Goal: Answer question/provide support: Share knowledge or assist other users

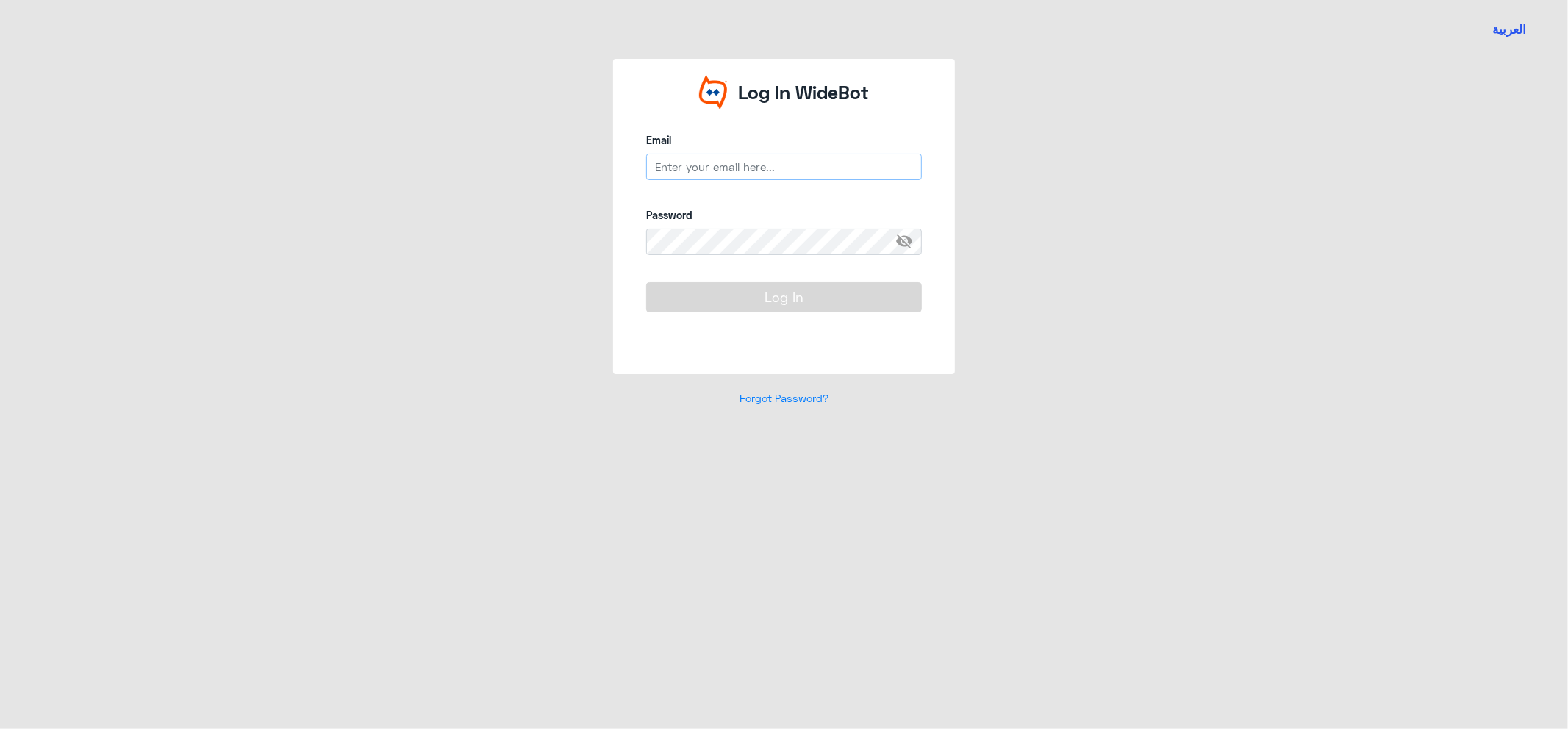
type input "[EMAIL_ADDRESS][DOMAIN_NAME]"
click at [805, 303] on button "Log In" at bounding box center [784, 297] width 276 height 29
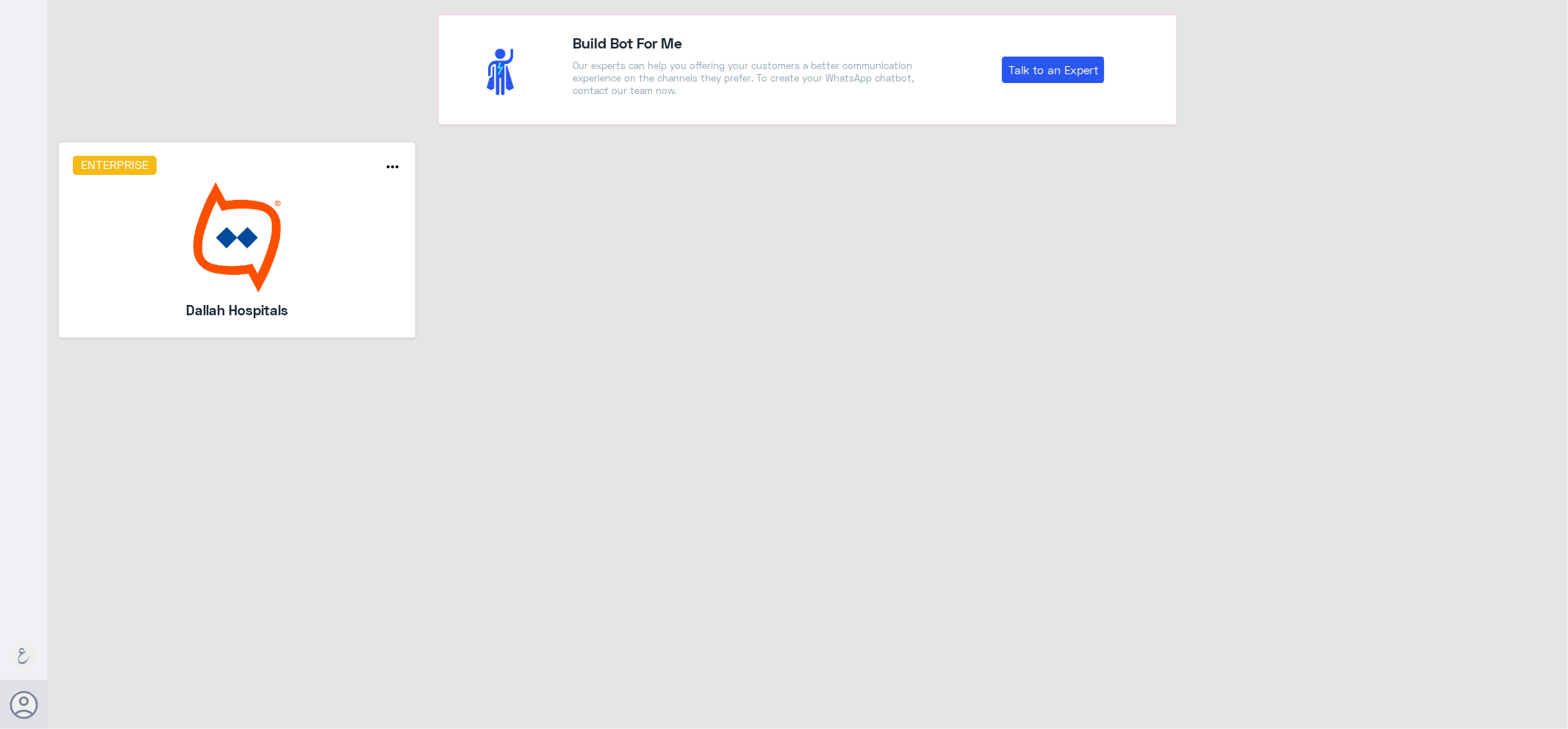
click at [314, 199] on img at bounding box center [238, 237] width 329 height 110
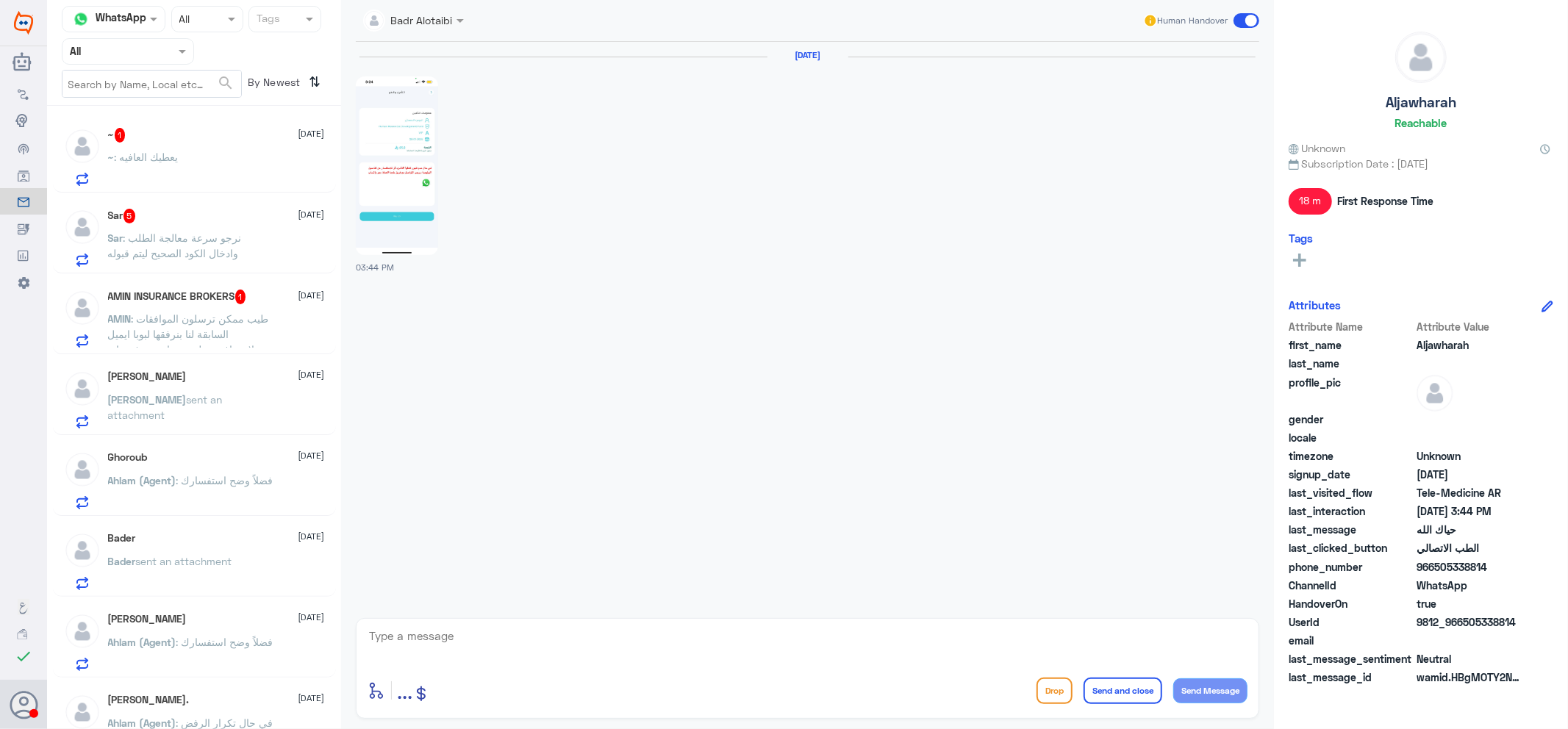
click at [99, 44] on input "text" at bounding box center [110, 51] width 81 height 17
click at [153, 142] on div "Your Inbox" at bounding box center [128, 150] width 133 height 34
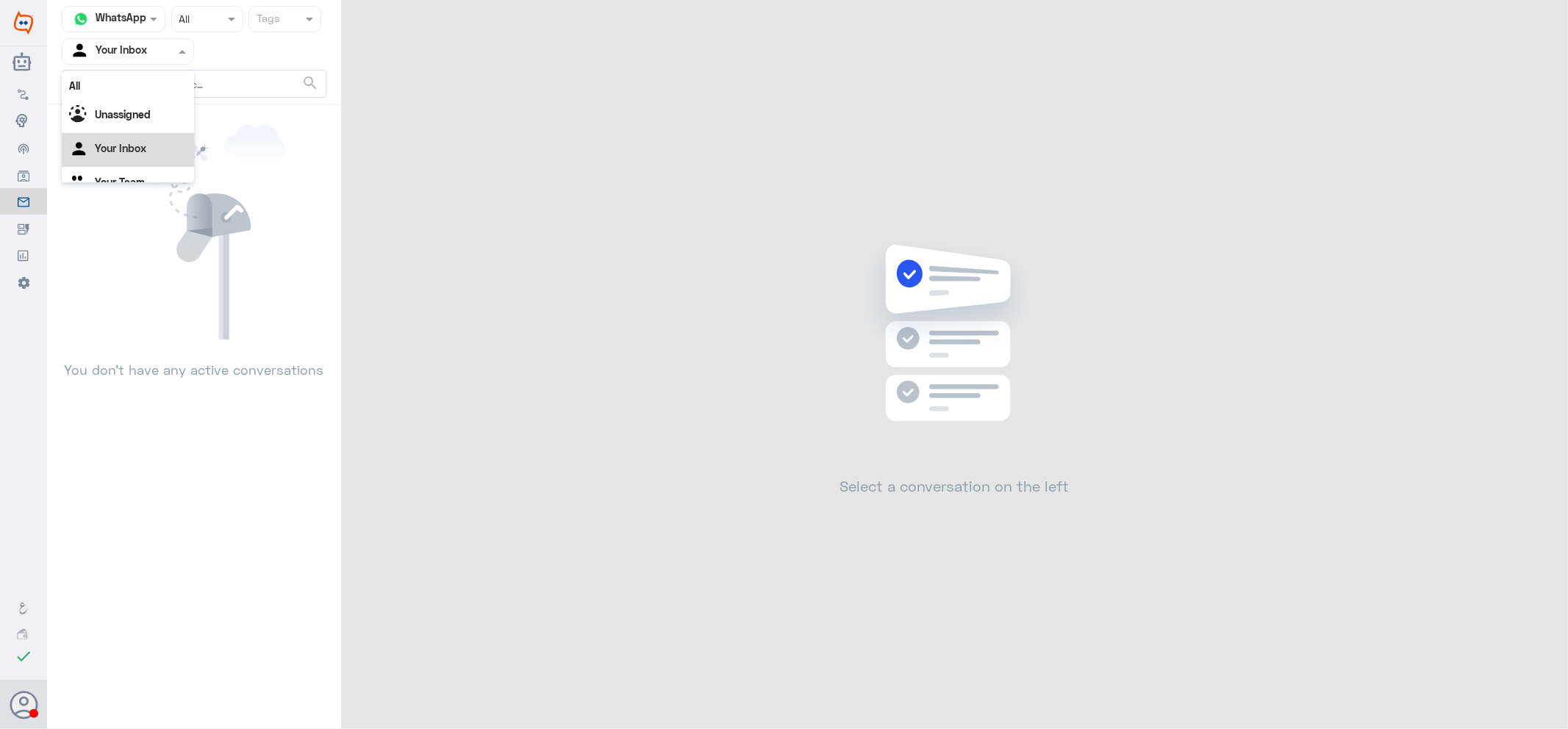
click at [145, 53] on input "text" at bounding box center [110, 51] width 81 height 17
click at [143, 158] on Team "Your Team" at bounding box center [119, 163] width 50 height 13
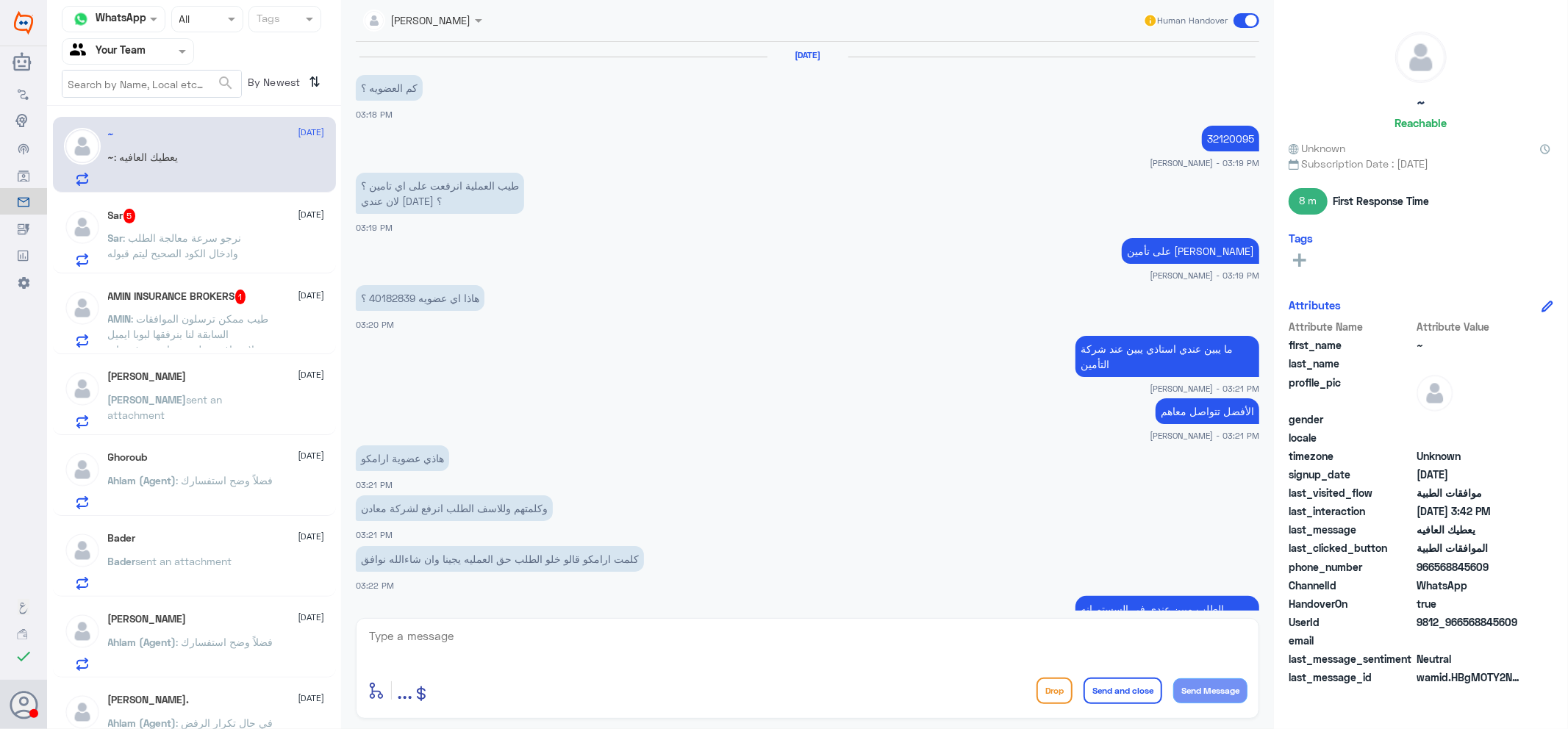
scroll to position [504, 0]
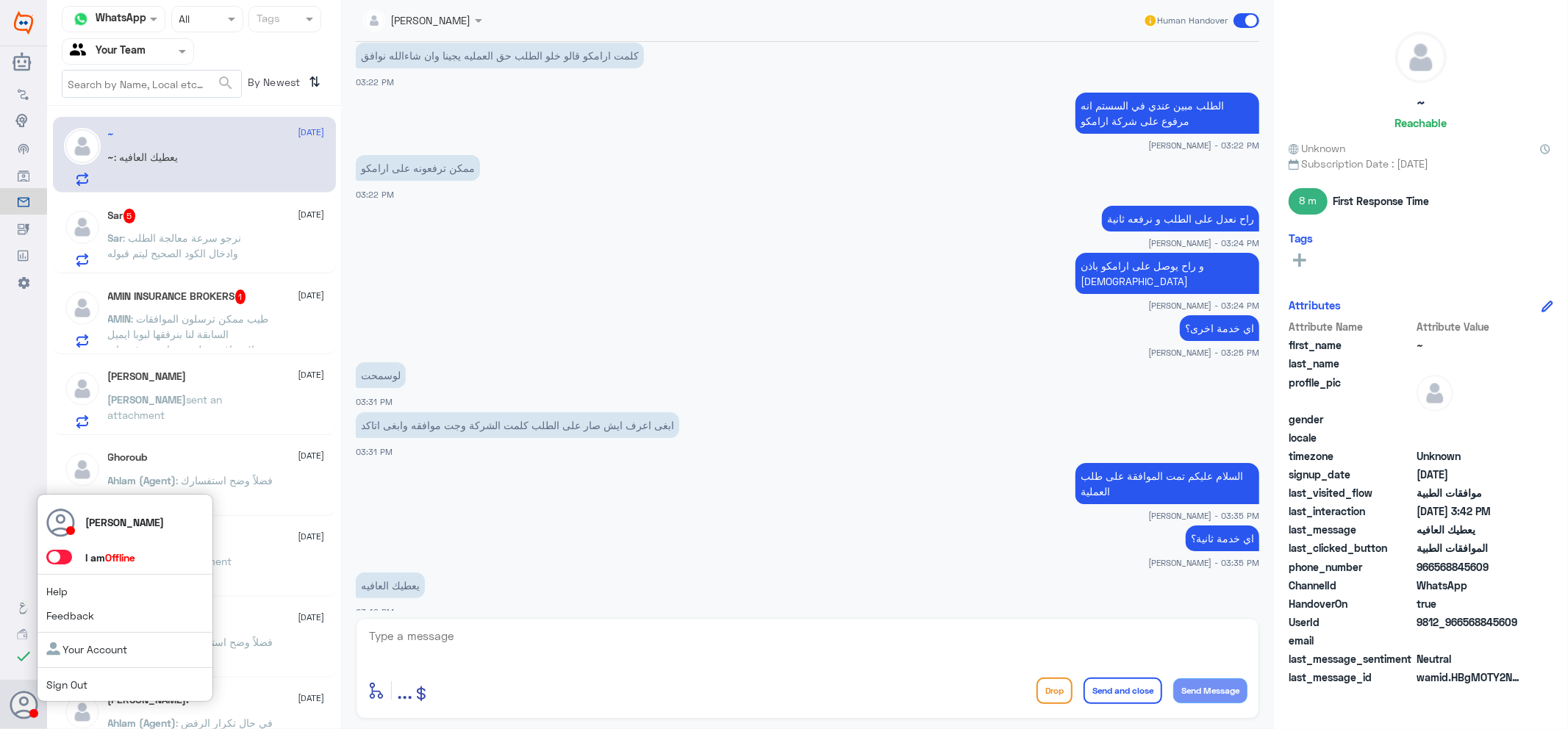
click at [53, 557] on span at bounding box center [59, 556] width 25 height 15
click at [0, 0] on input "checkbox" at bounding box center [0, 0] width 0 height 0
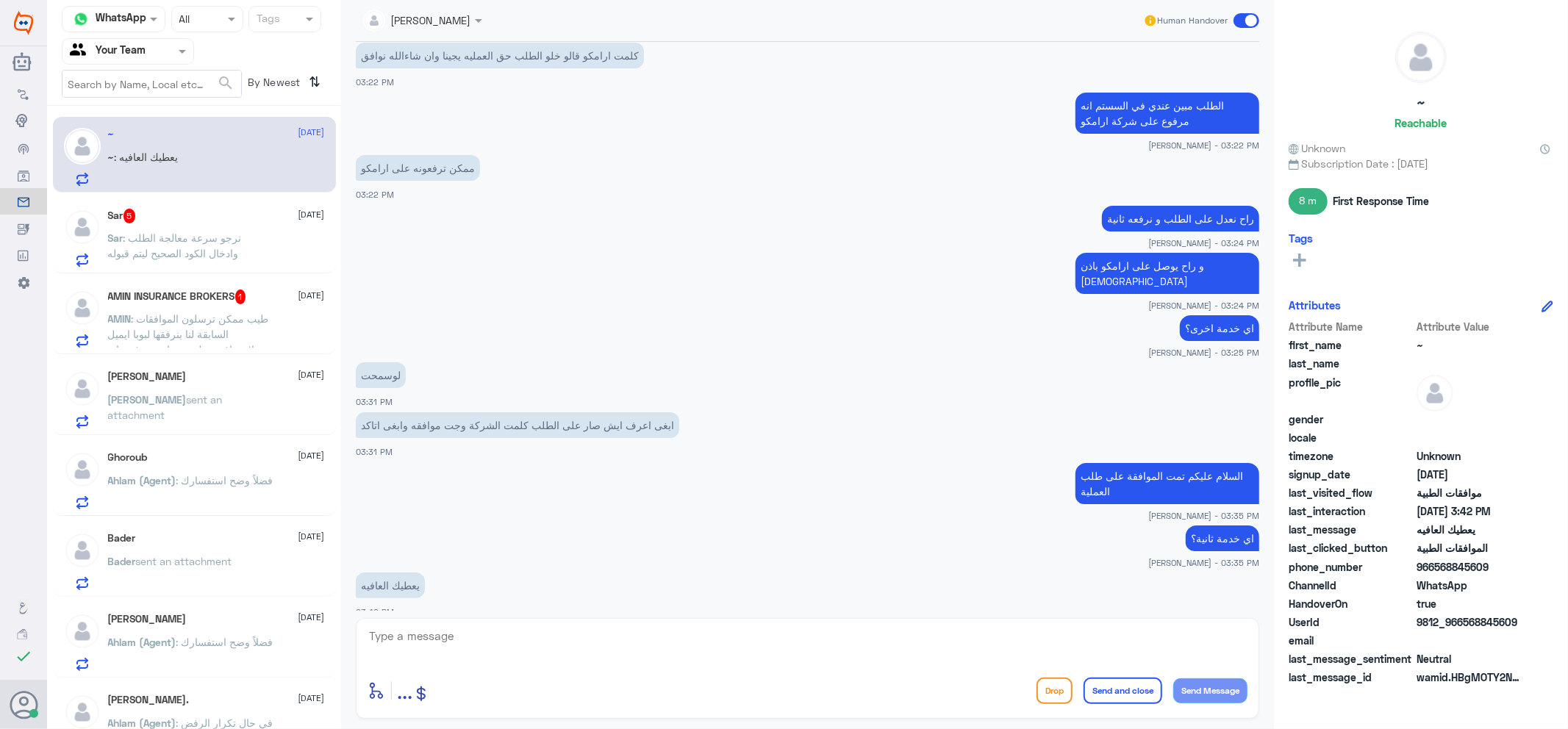
click at [243, 122] on div "~ [DATE] ~ : يعطيك العافيه" at bounding box center [194, 155] width 283 height 76
click at [213, 238] on span ": نرجو سرعة معالجة الطلب وادخال الكود الصحيح ليتم قبوله" at bounding box center [174, 246] width 134 height 28
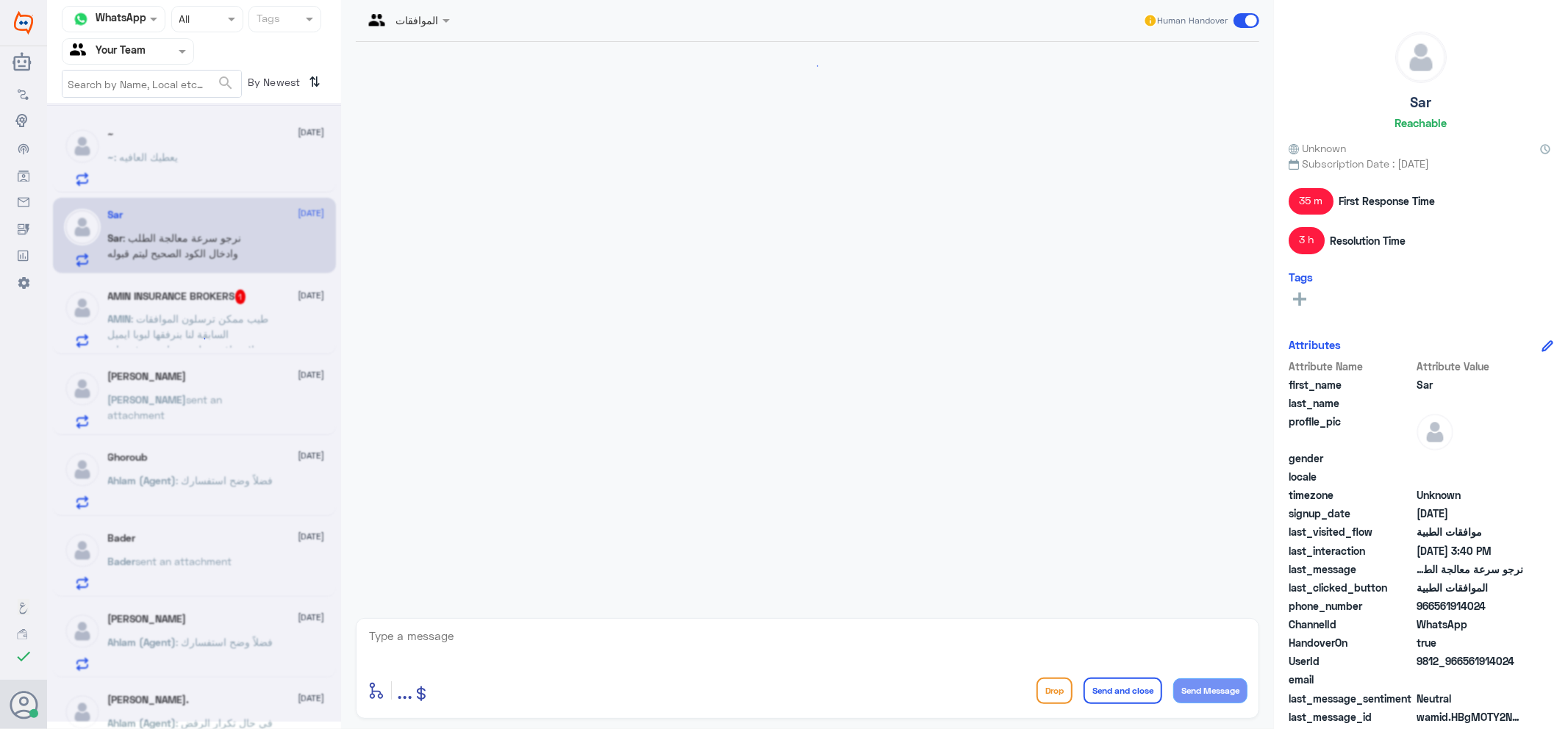
scroll to position [1802, 0]
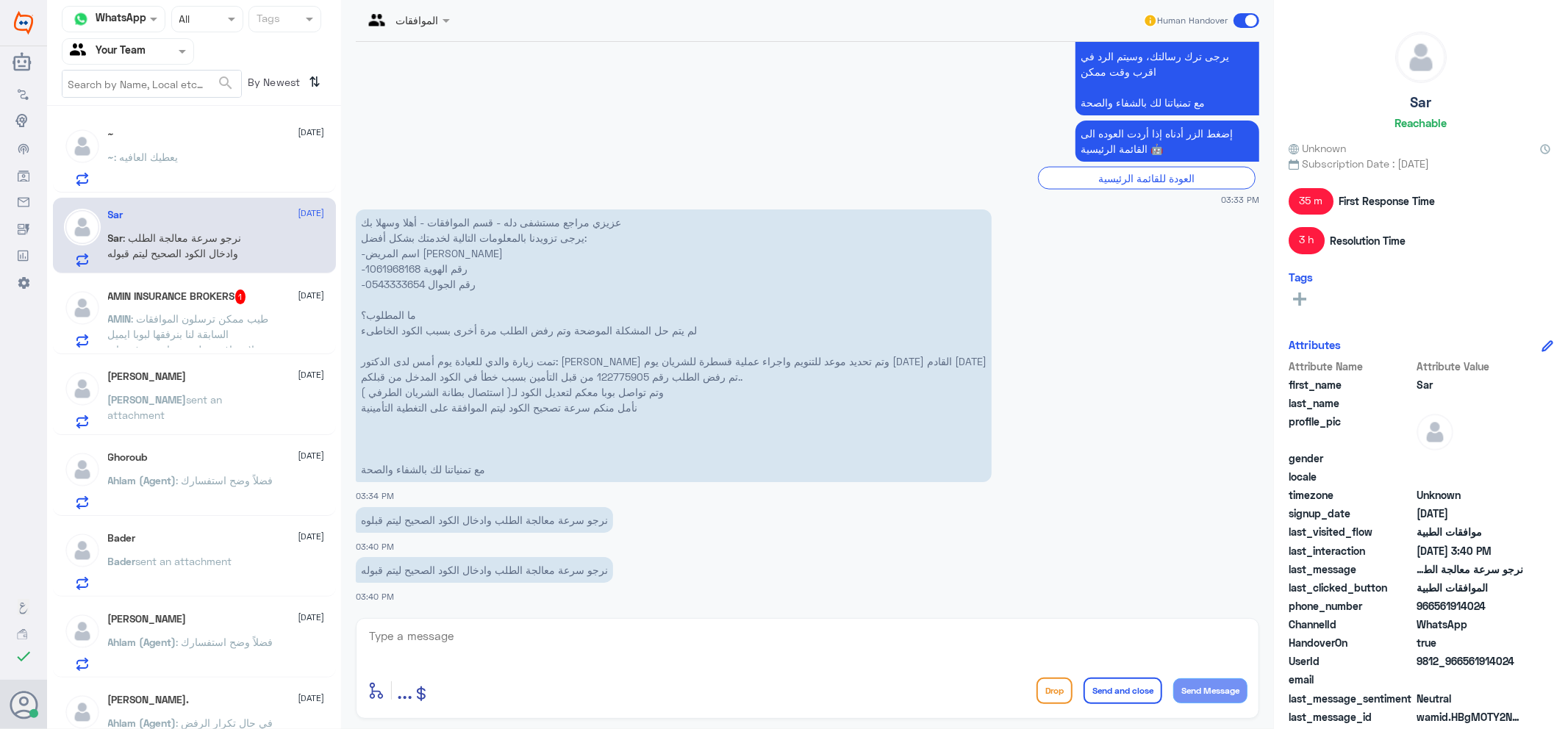
click at [211, 325] on p "AMIN : طيب ممكن ترسلون الموافقات السابقة لنا بنرفقها لبوبا ايميل لان مافتحت لهم…" at bounding box center [191, 329] width 166 height 37
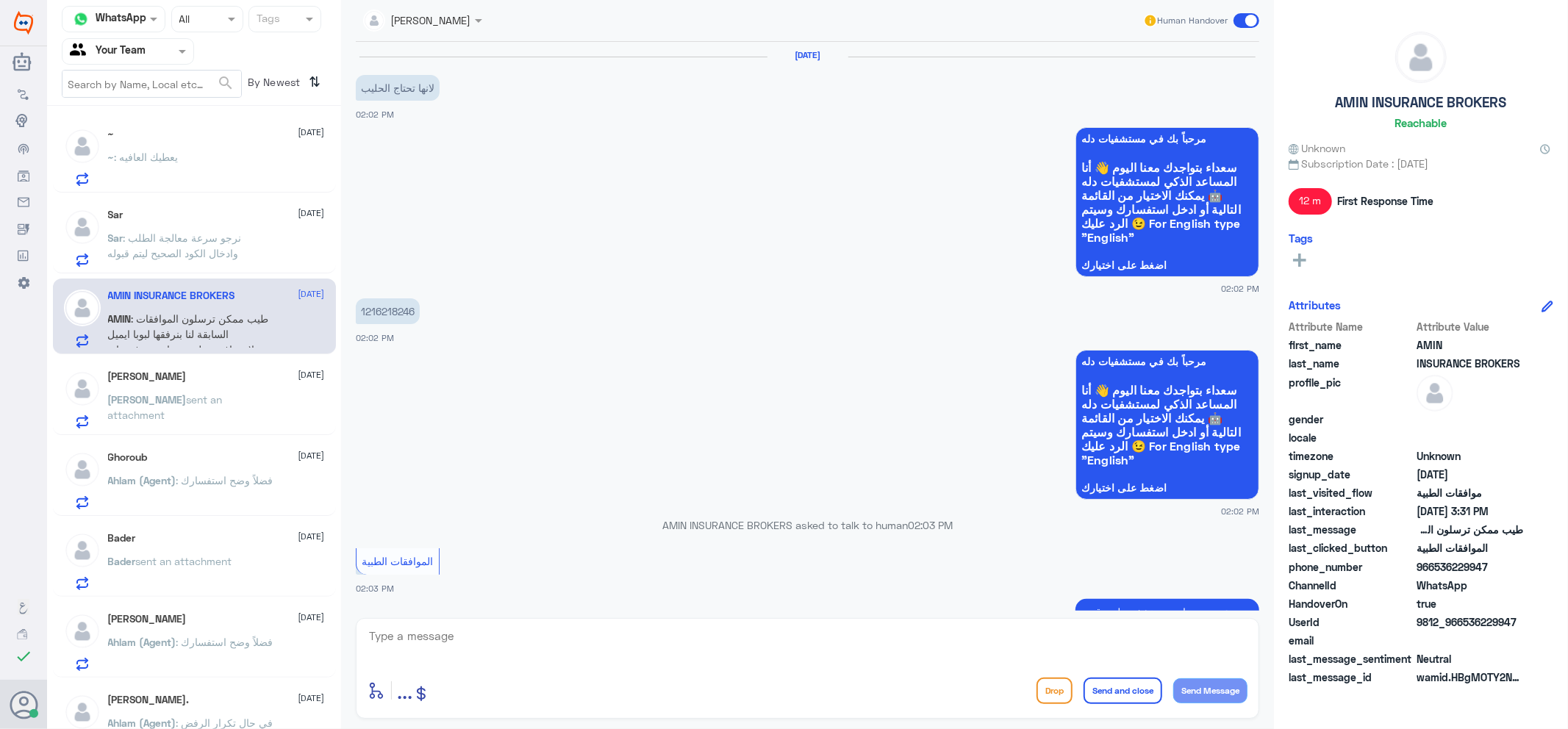
scroll to position [1034, 0]
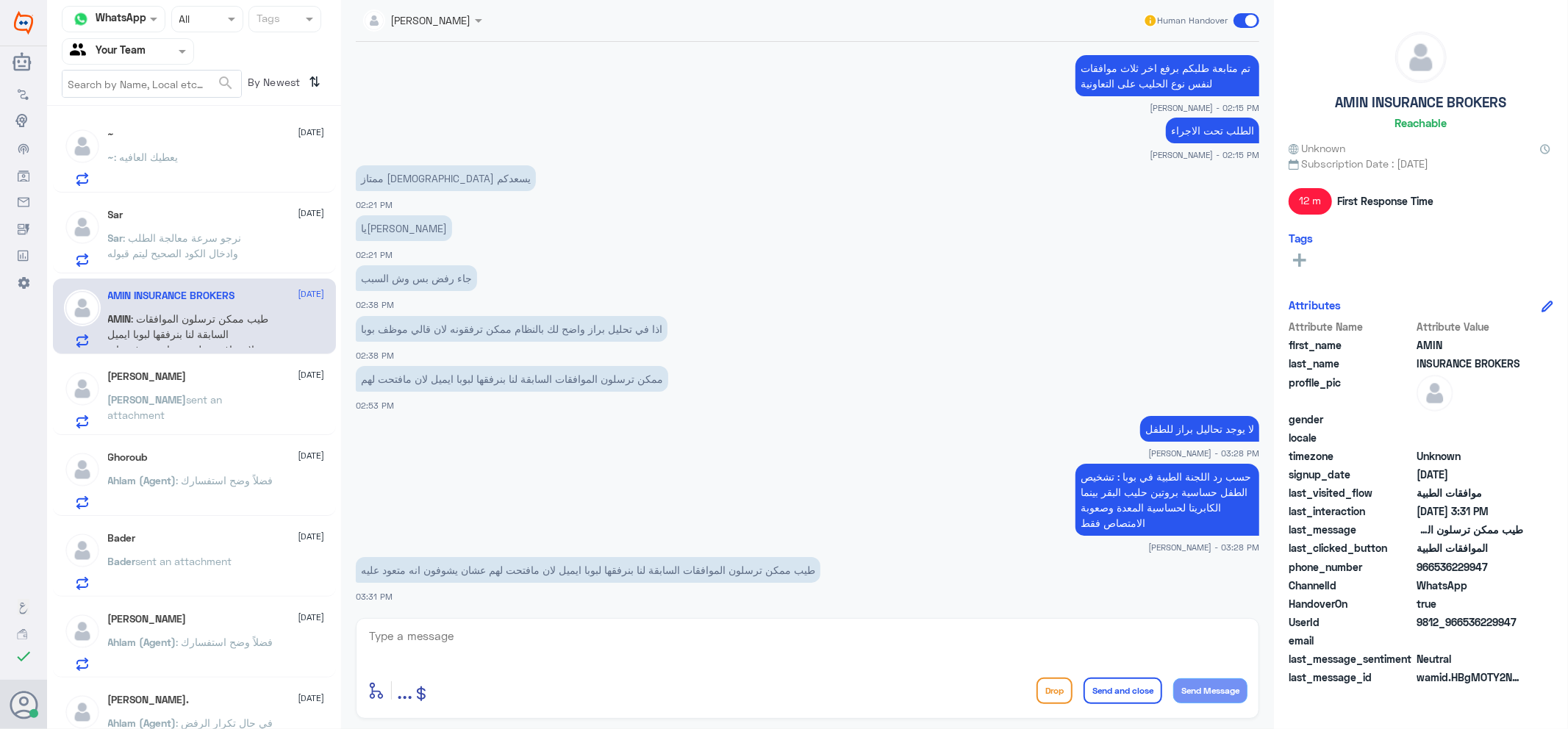
click at [255, 538] on div "Bader [DATE]" at bounding box center [216, 538] width 217 height 13
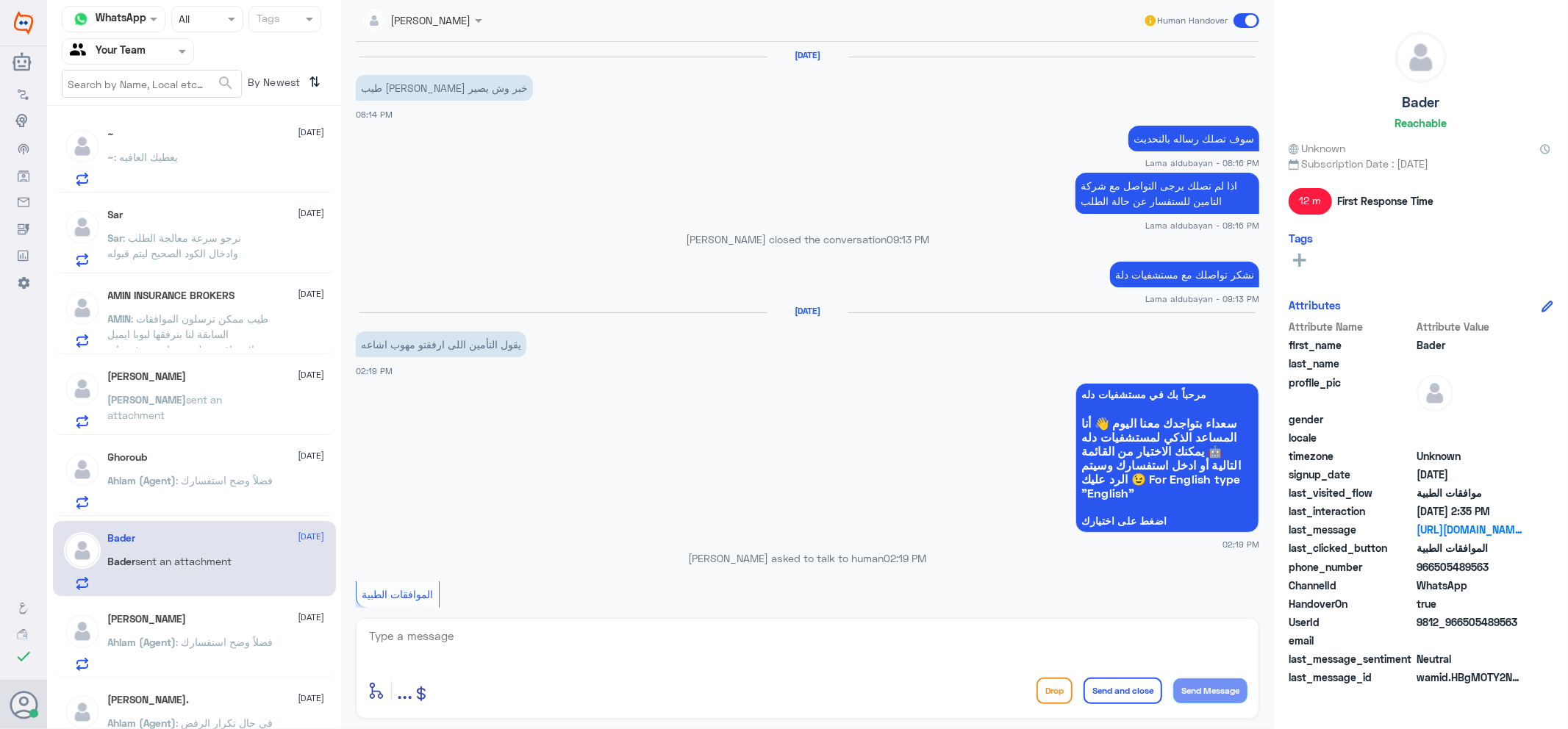
scroll to position [872, 0]
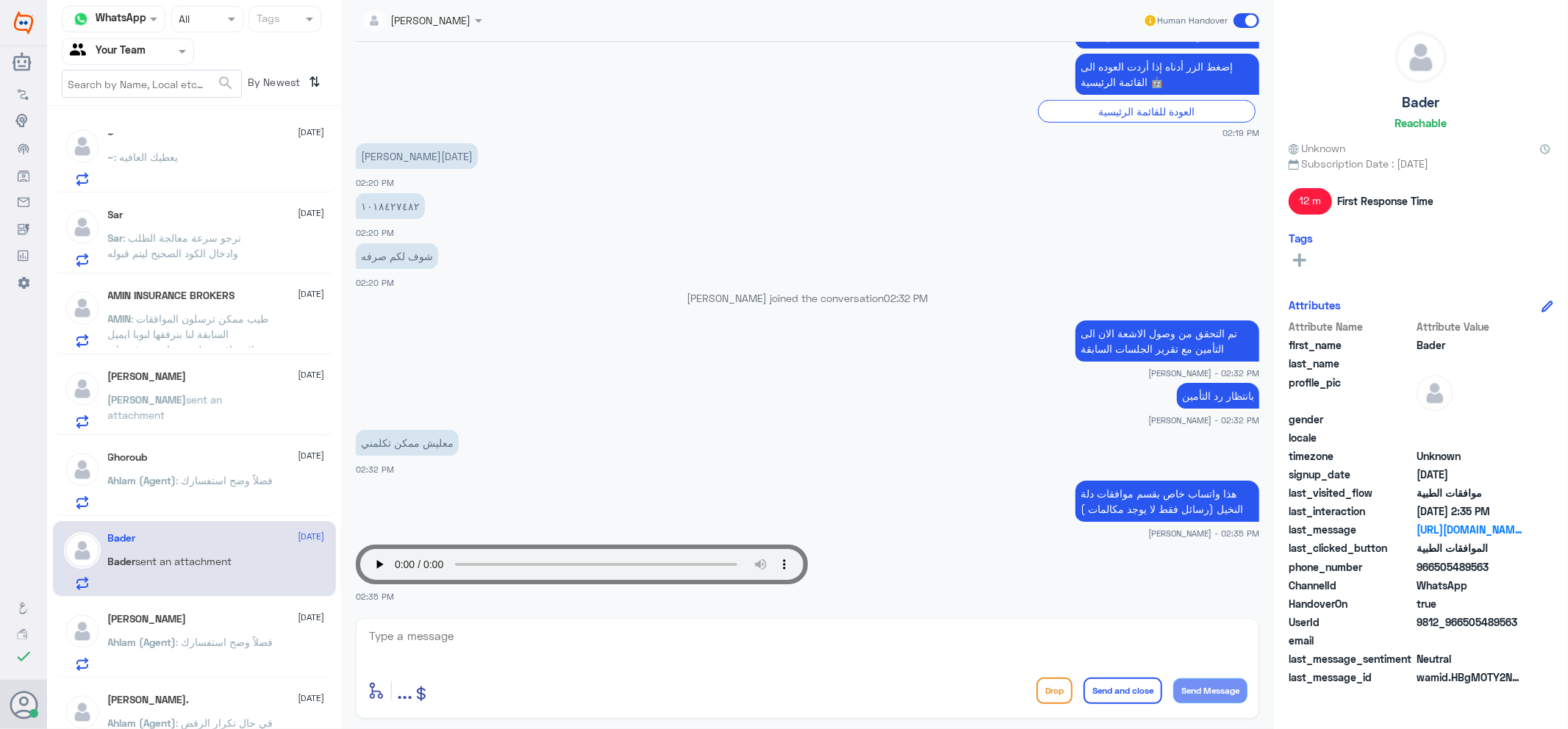
click at [151, 48] on div at bounding box center [128, 51] width 131 height 17
click at [838, 178] on div "[PERSON_NAME][DATE] 02:20 PM" at bounding box center [807, 164] width 903 height 50
click at [187, 153] on div "~ : يعطيك العافيه" at bounding box center [216, 170] width 217 height 33
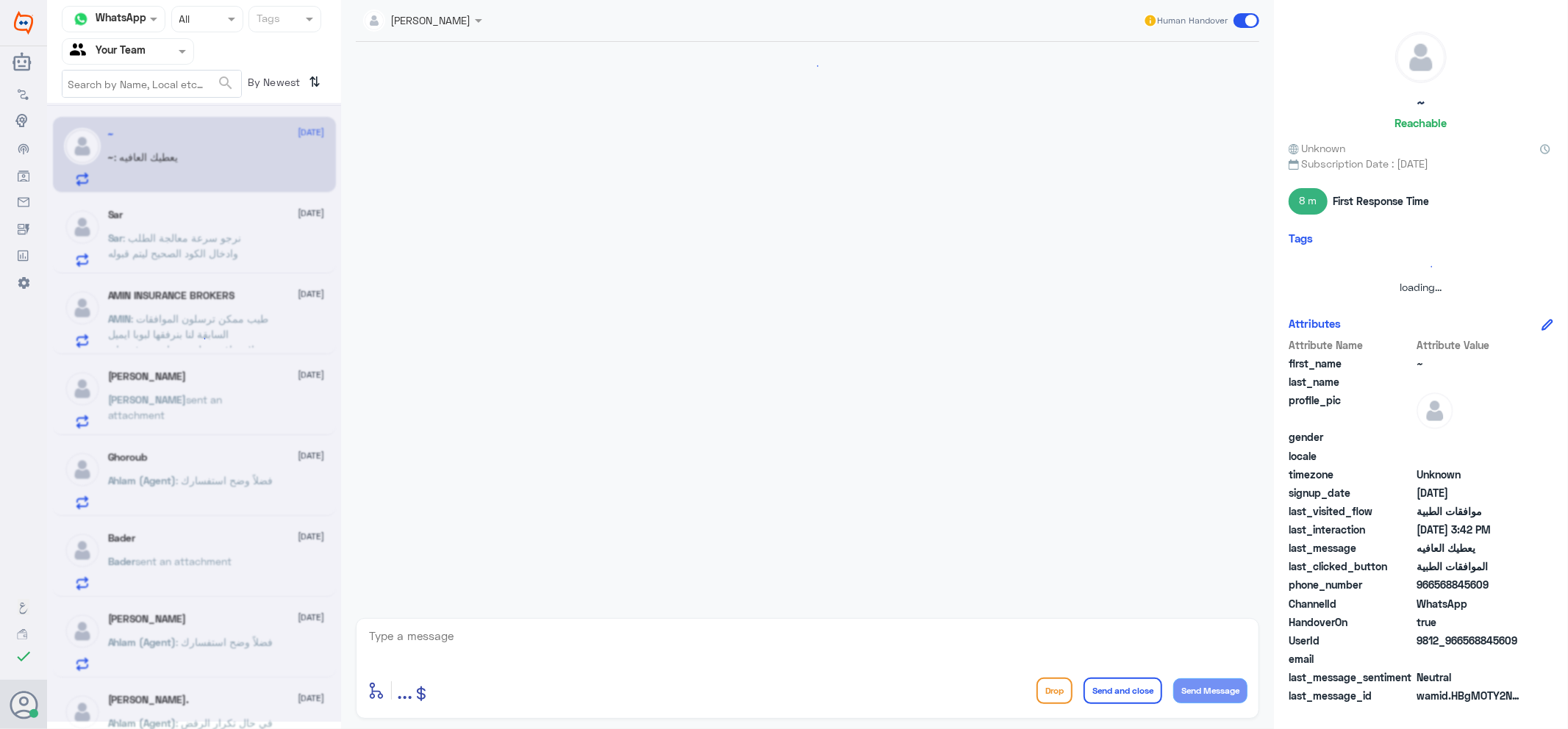
scroll to position [504, 0]
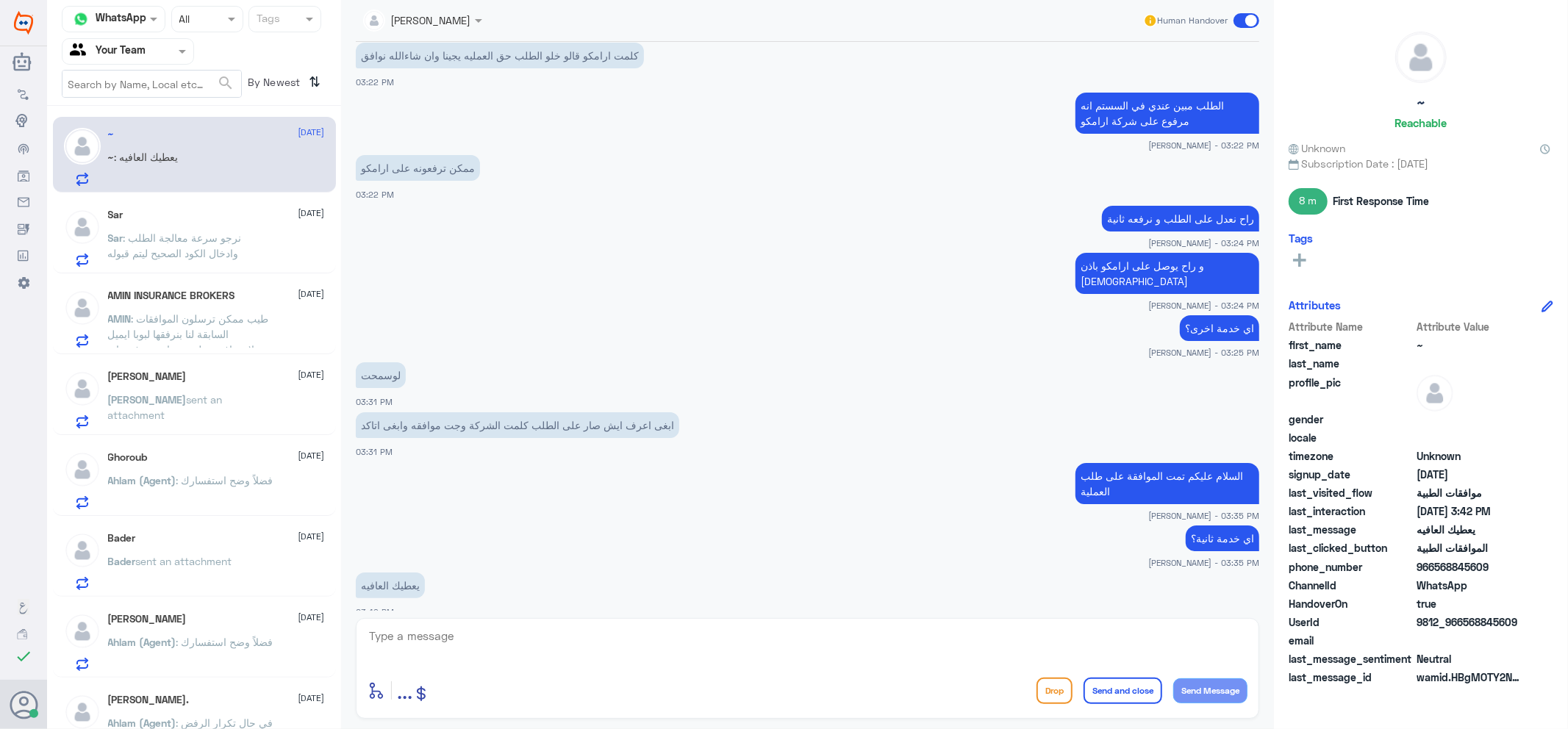
click at [196, 549] on div "Bader [DATE] Bader sent an attachment" at bounding box center [216, 561] width 217 height 58
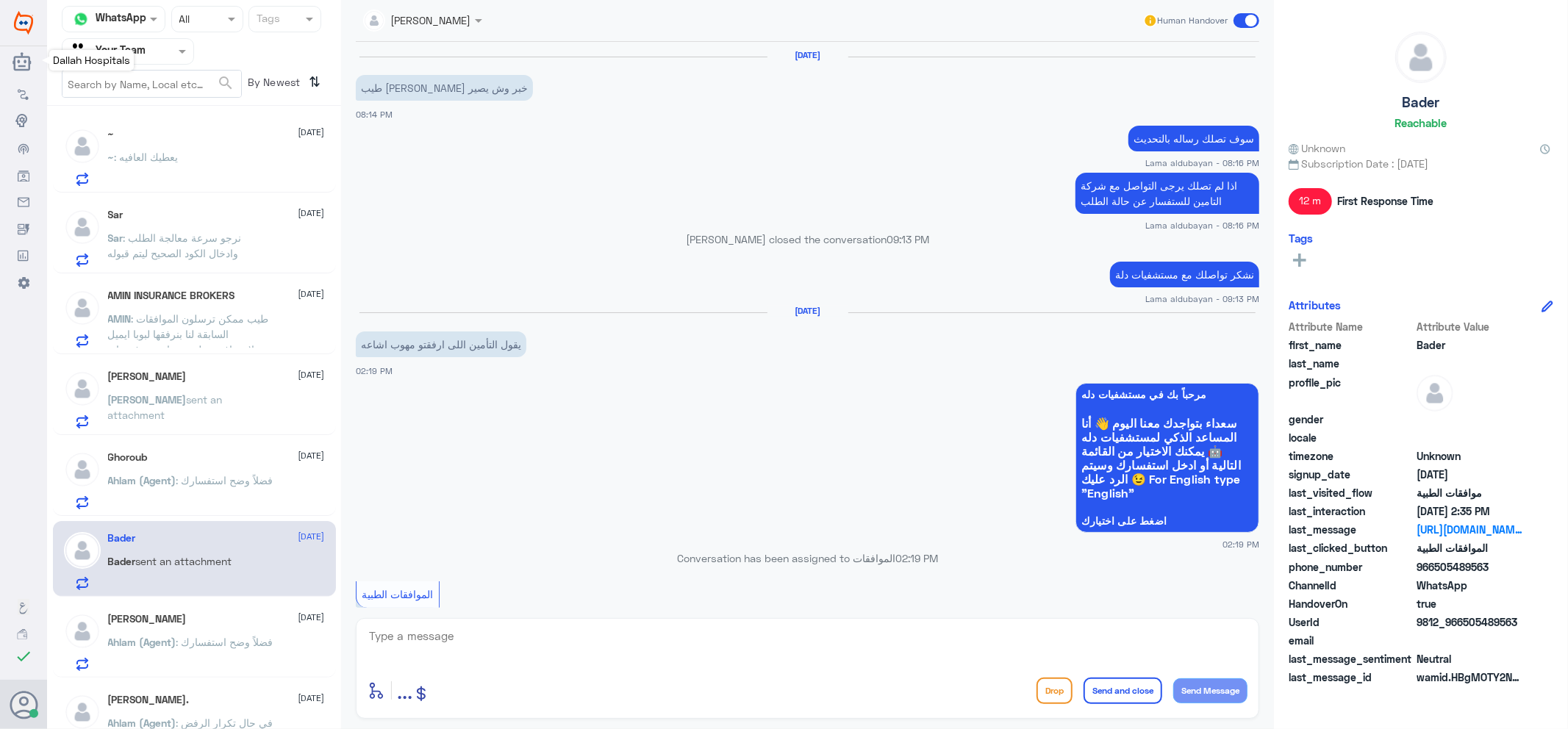
scroll to position [872, 0]
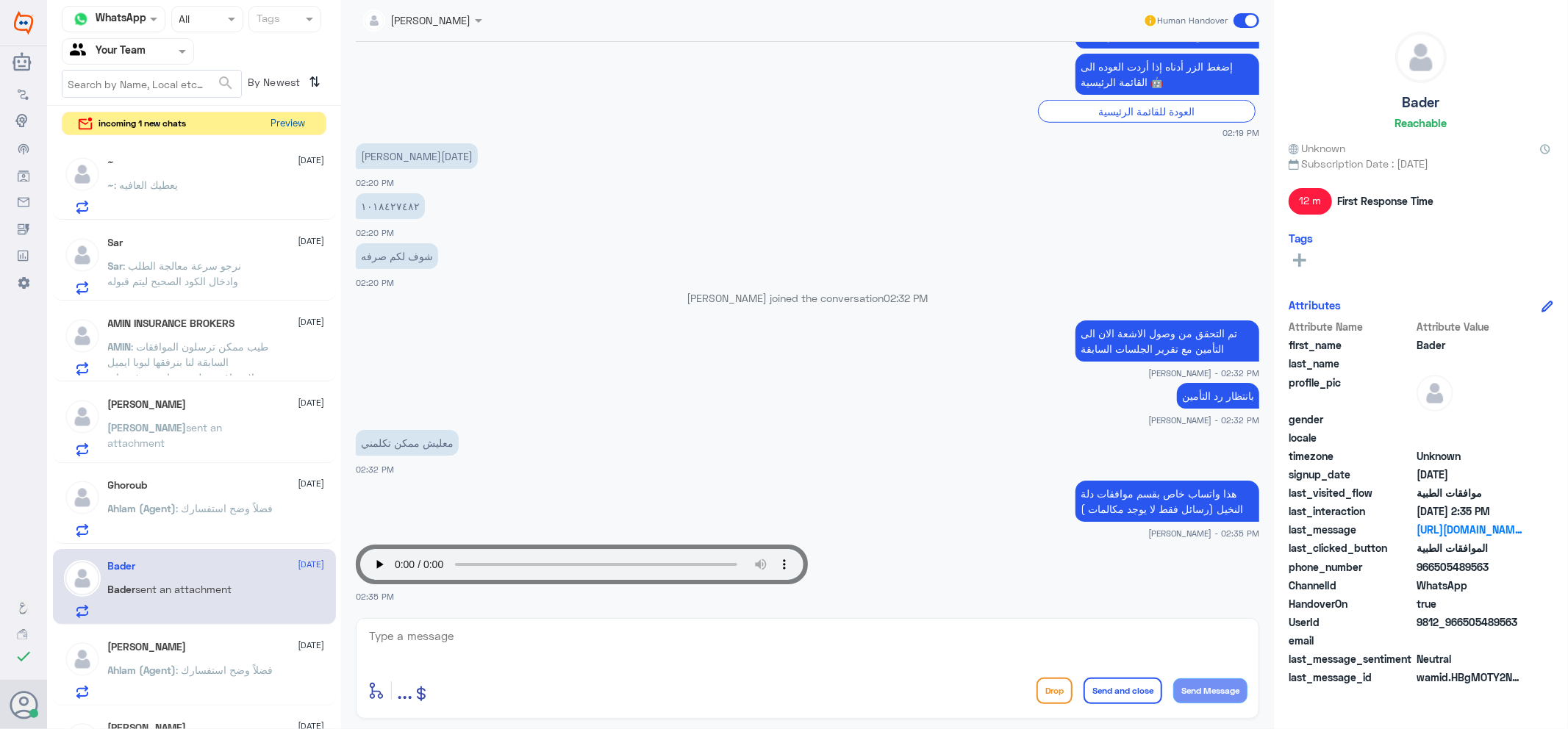
click at [289, 121] on button "Preview" at bounding box center [287, 123] width 46 height 22
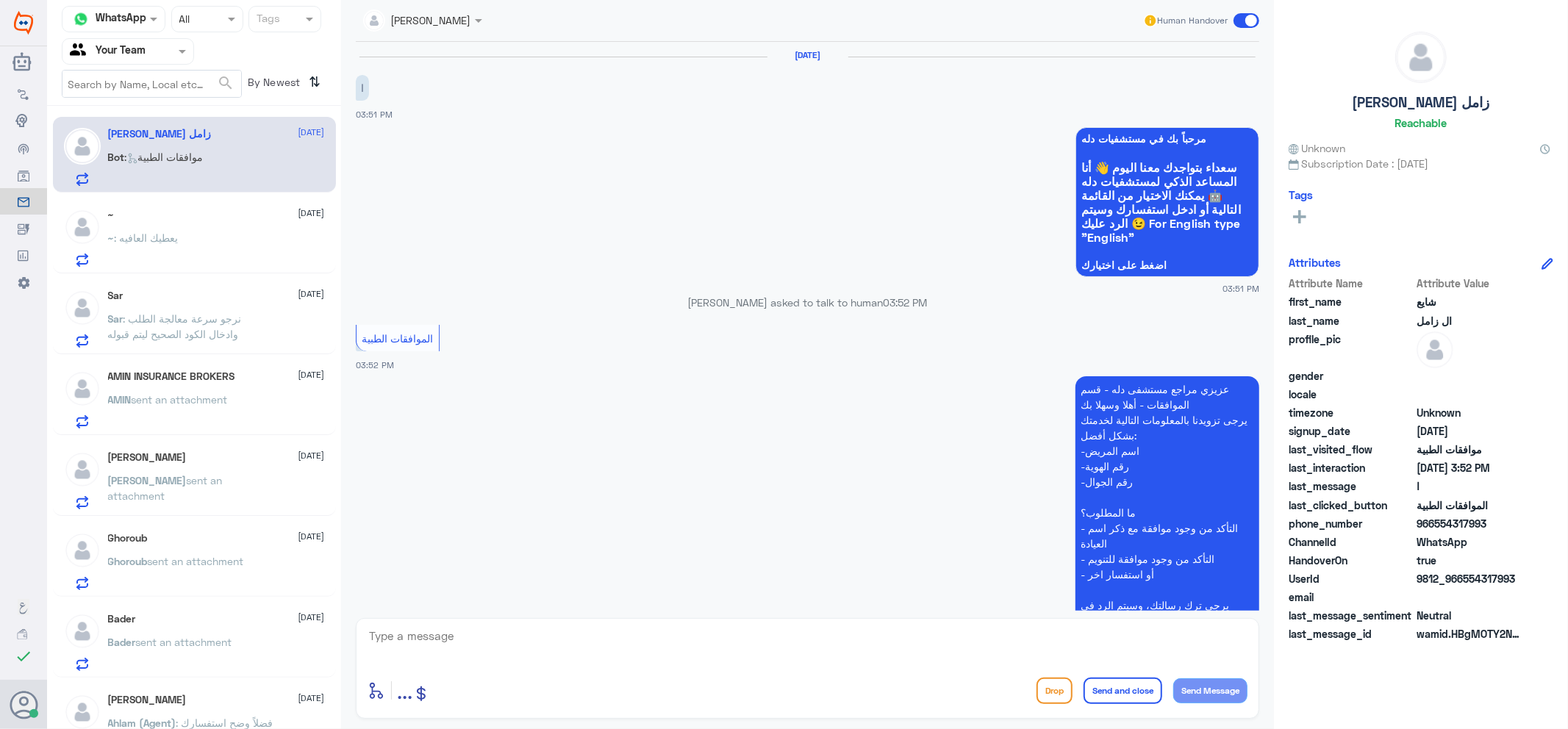
scroll to position [151, 0]
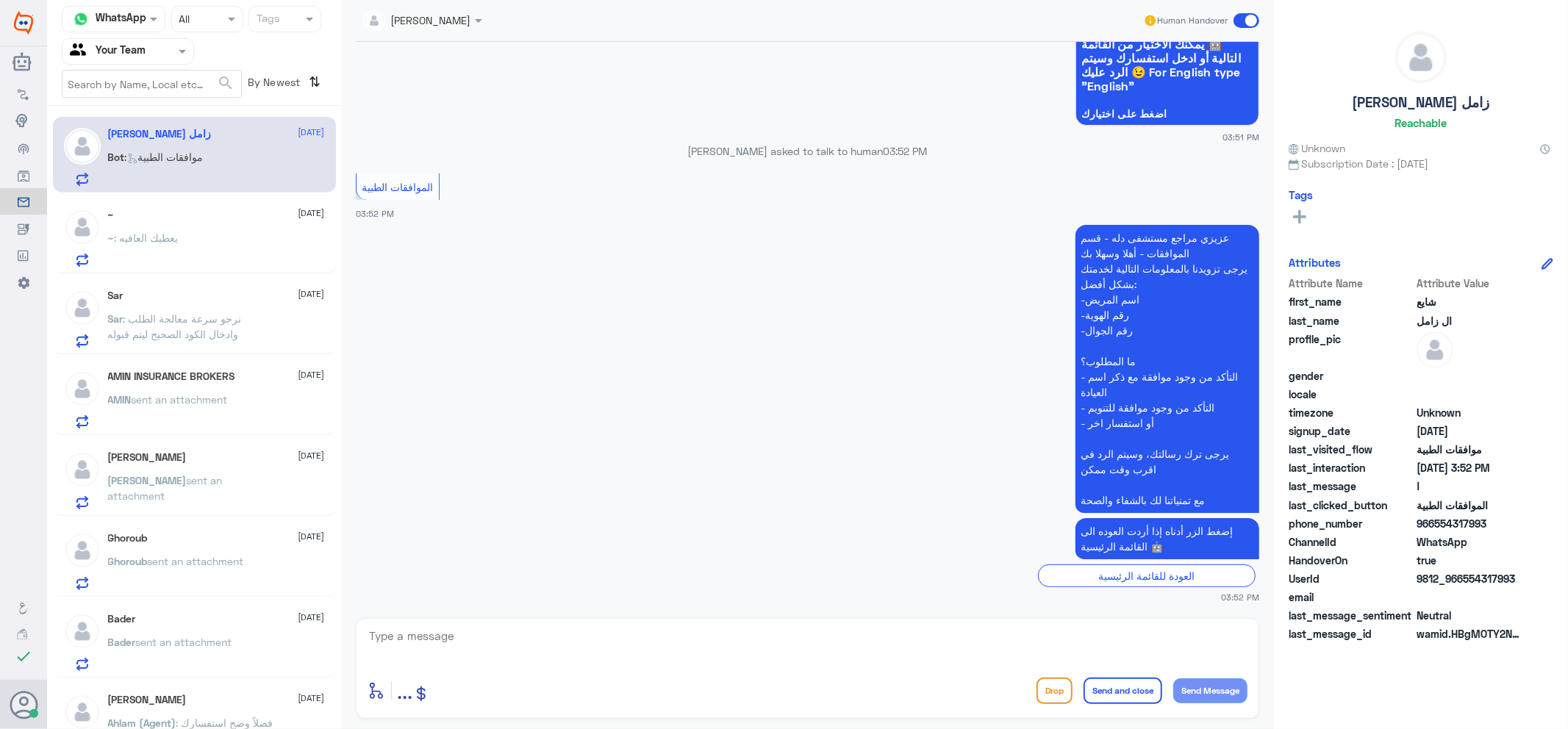
click at [696, 623] on div "enter flow name ... Drop Send and close Send Message" at bounding box center [807, 668] width 903 height 100
drag, startPoint x: 666, startPoint y: 648, endPoint x: 669, endPoint y: 637, distance: 11.4
click at [666, 644] on textarea at bounding box center [807, 644] width 880 height 36
type textarea "اهلا وسهلا"
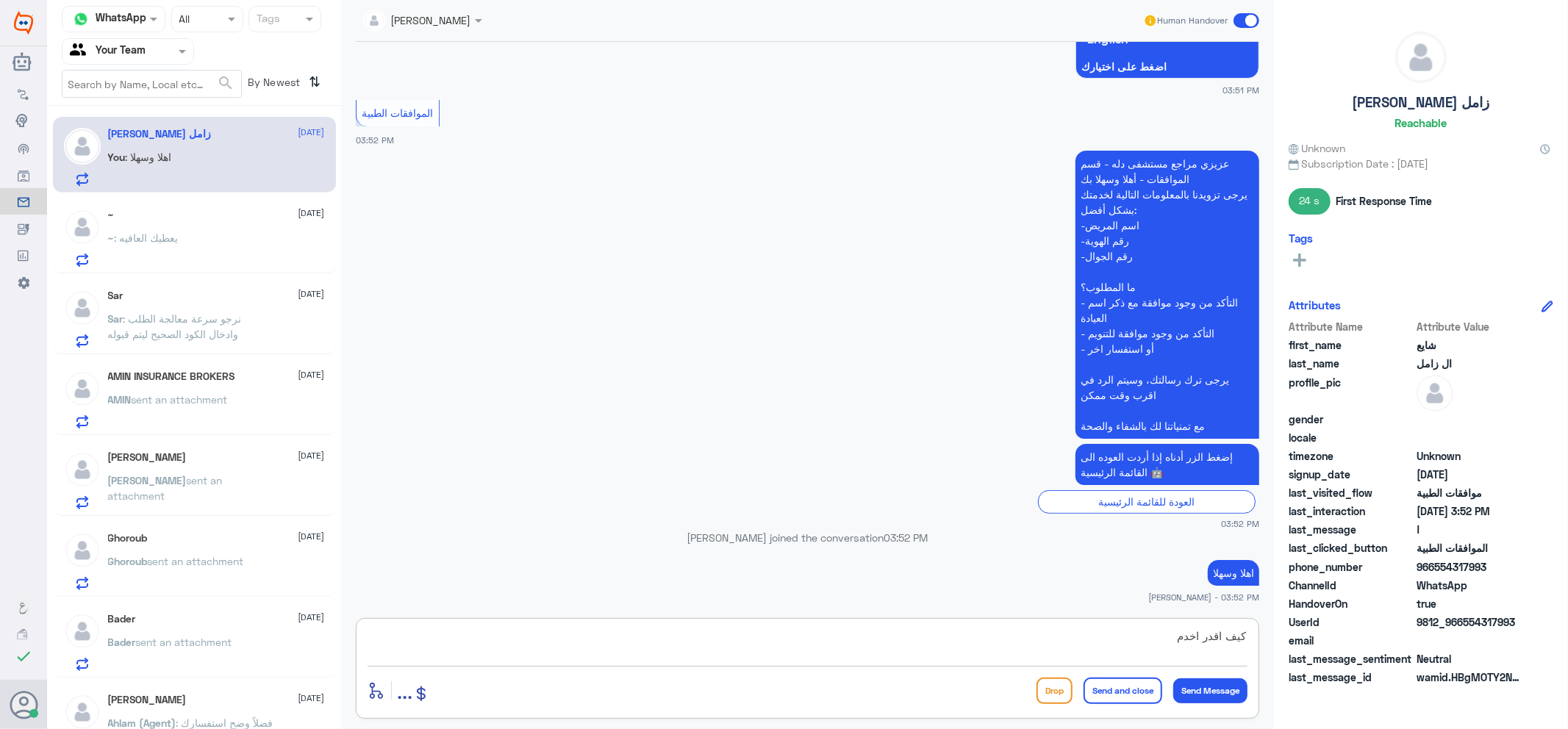
type textarea "كيف اقدر اخدمك"
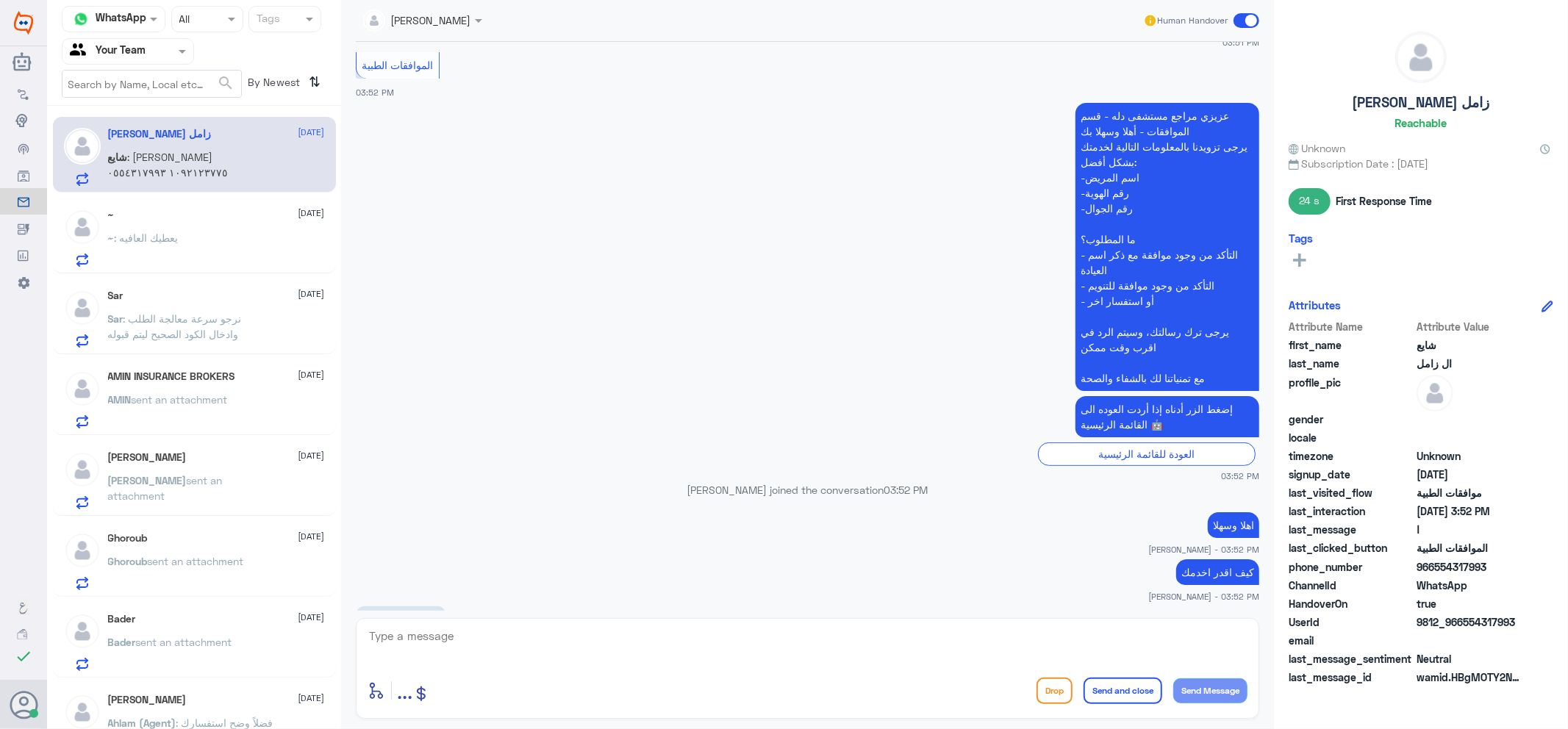
scroll to position [327, 0]
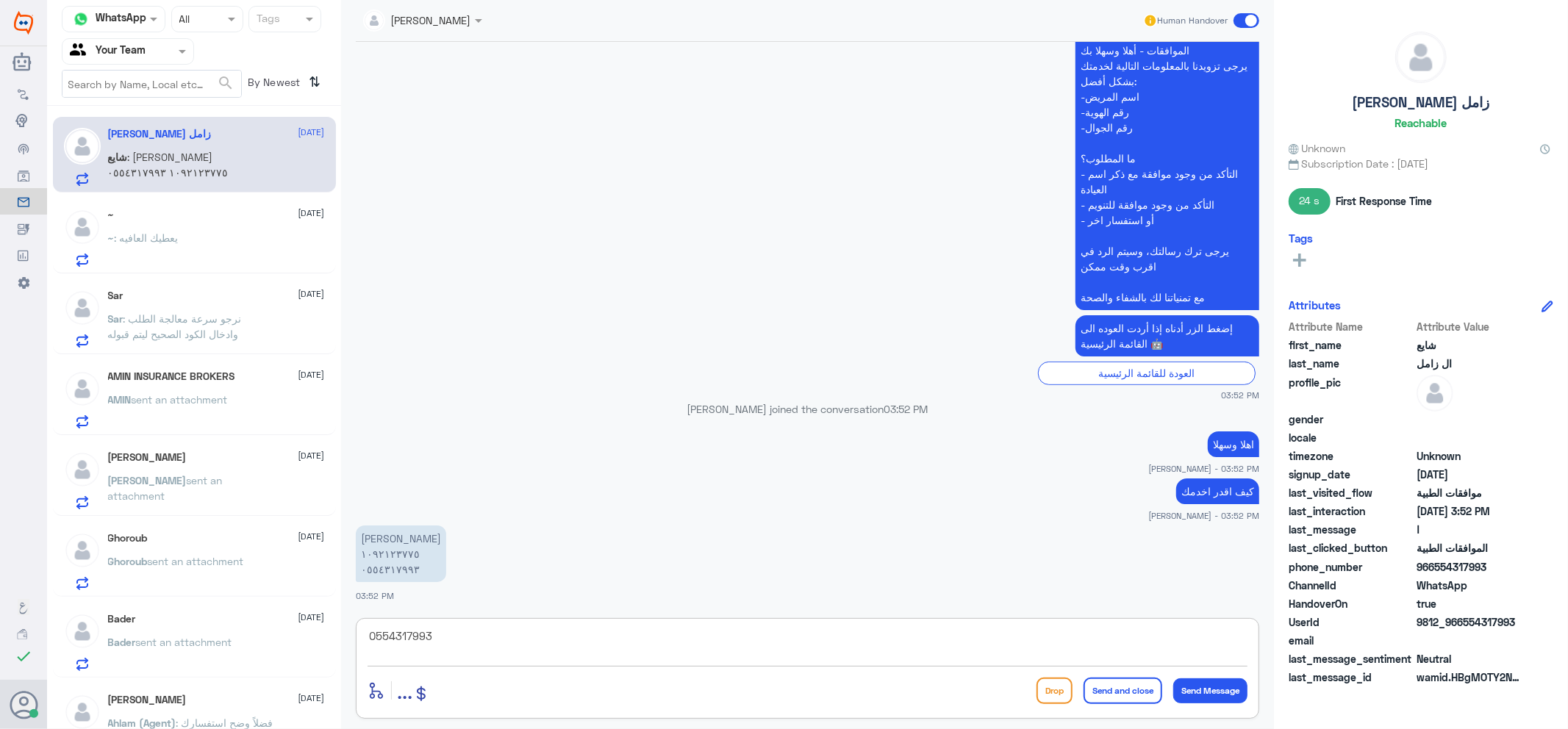
click at [411, 635] on textarea "0554317993" at bounding box center [807, 644] width 880 height 36
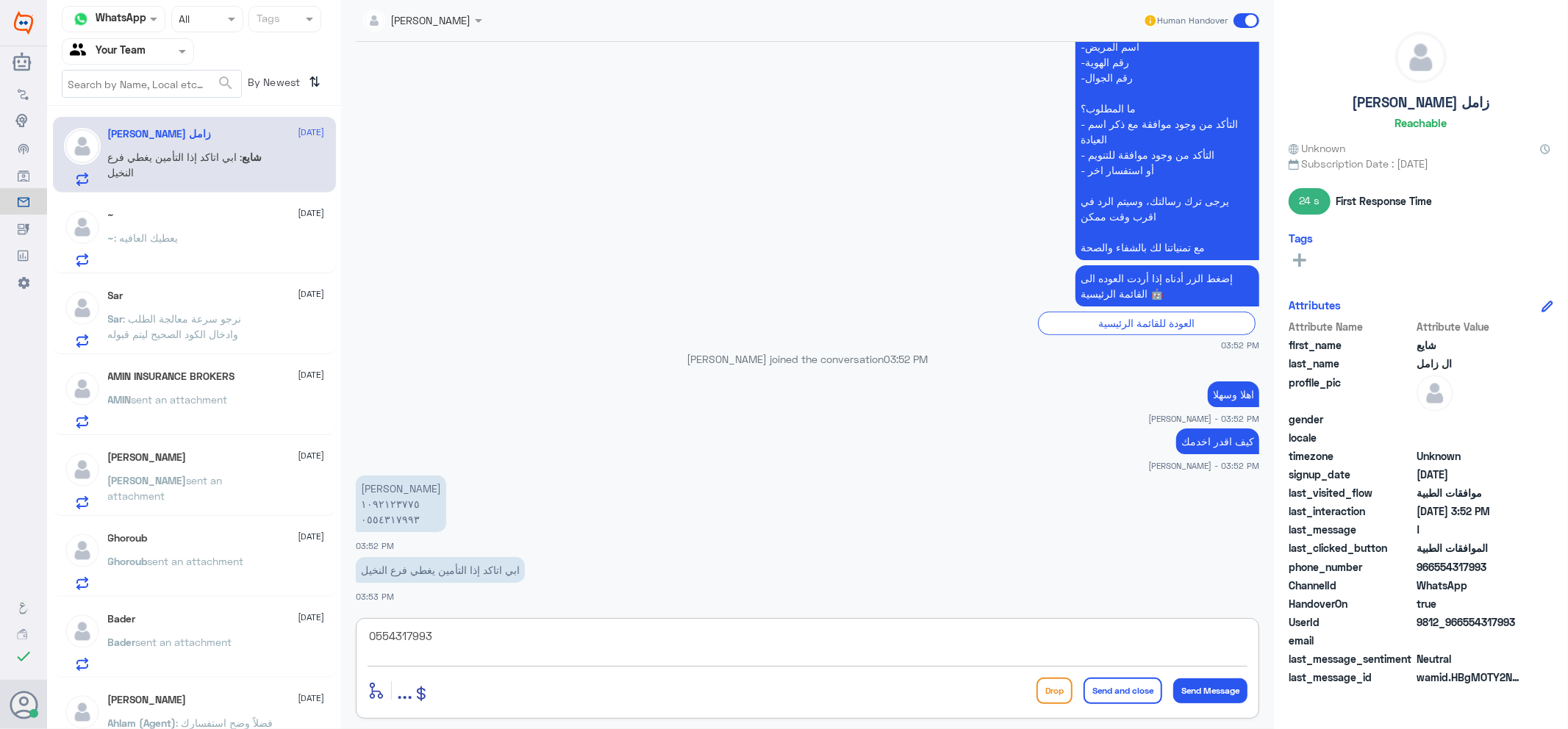
type textarea "0554317993"
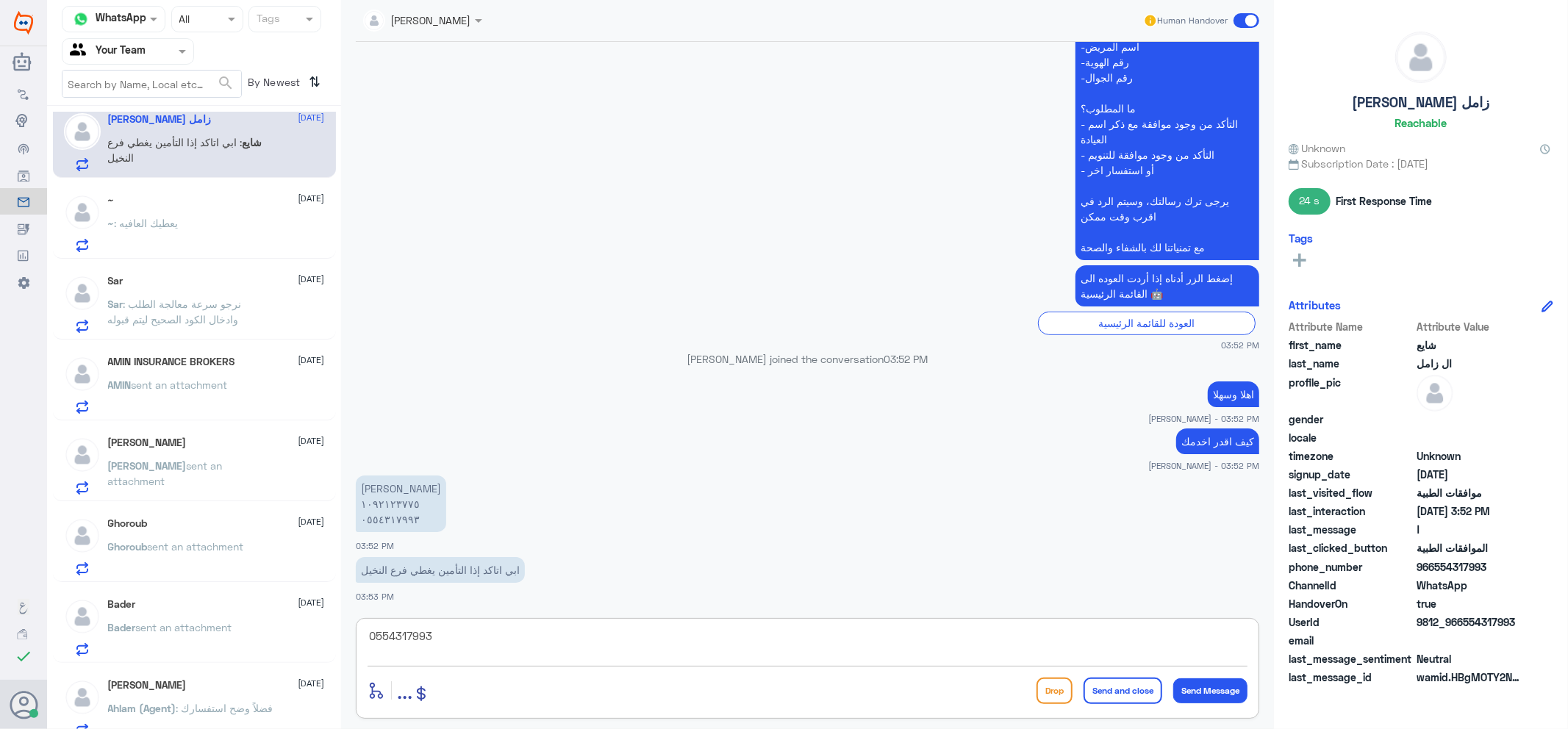
scroll to position [0, 0]
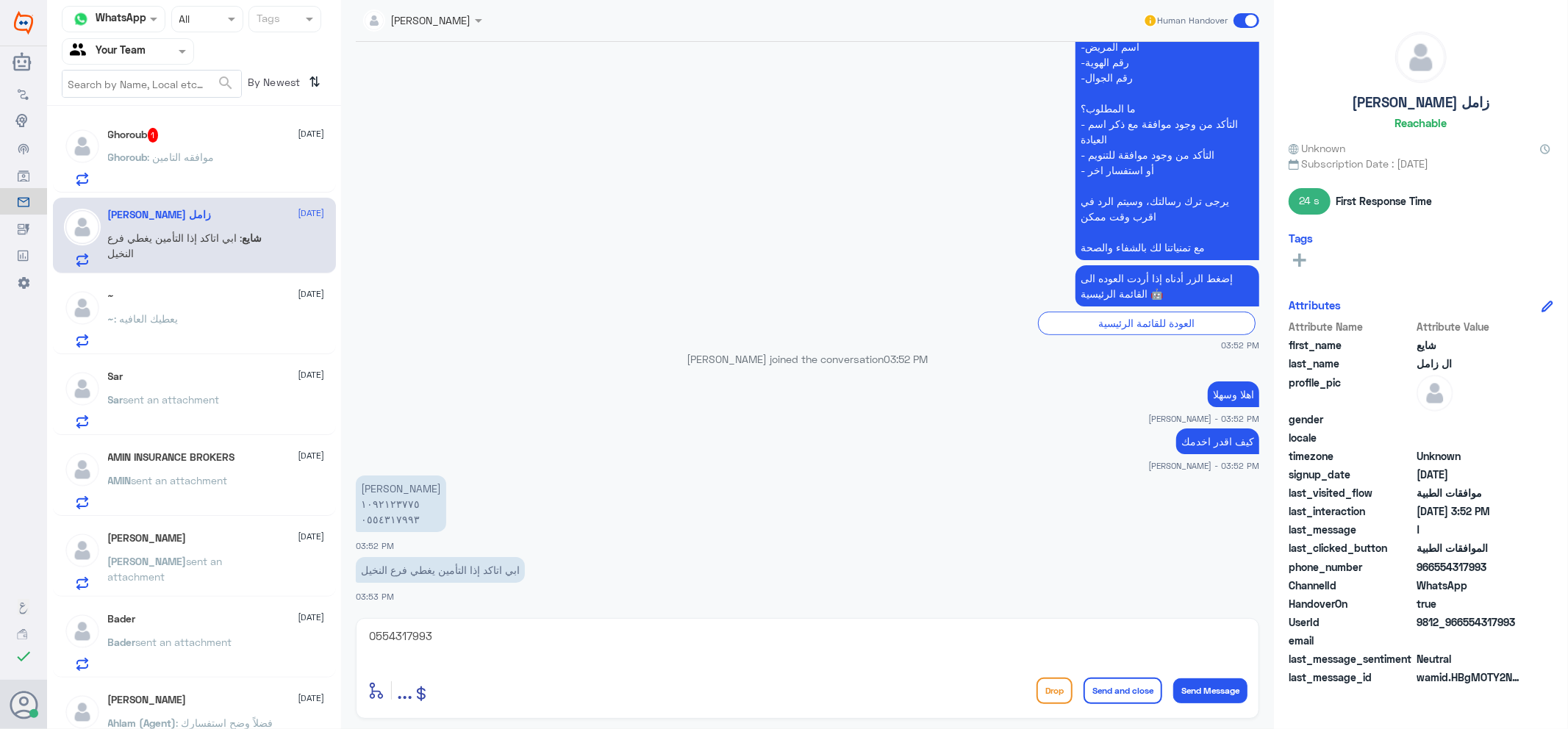
click at [228, 155] on div "Ghoroub : موافقه التامين" at bounding box center [216, 170] width 217 height 33
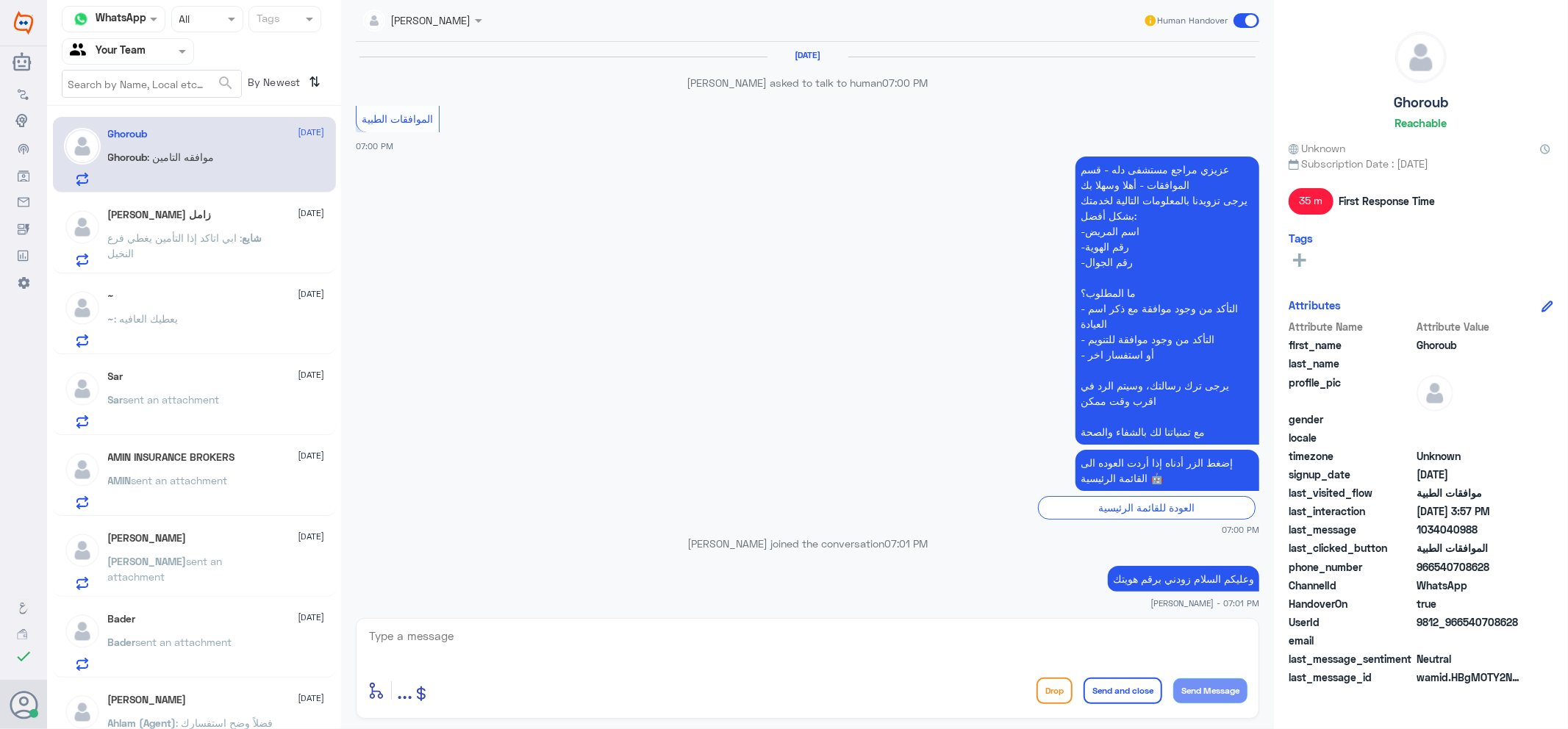
scroll to position [1076, 0]
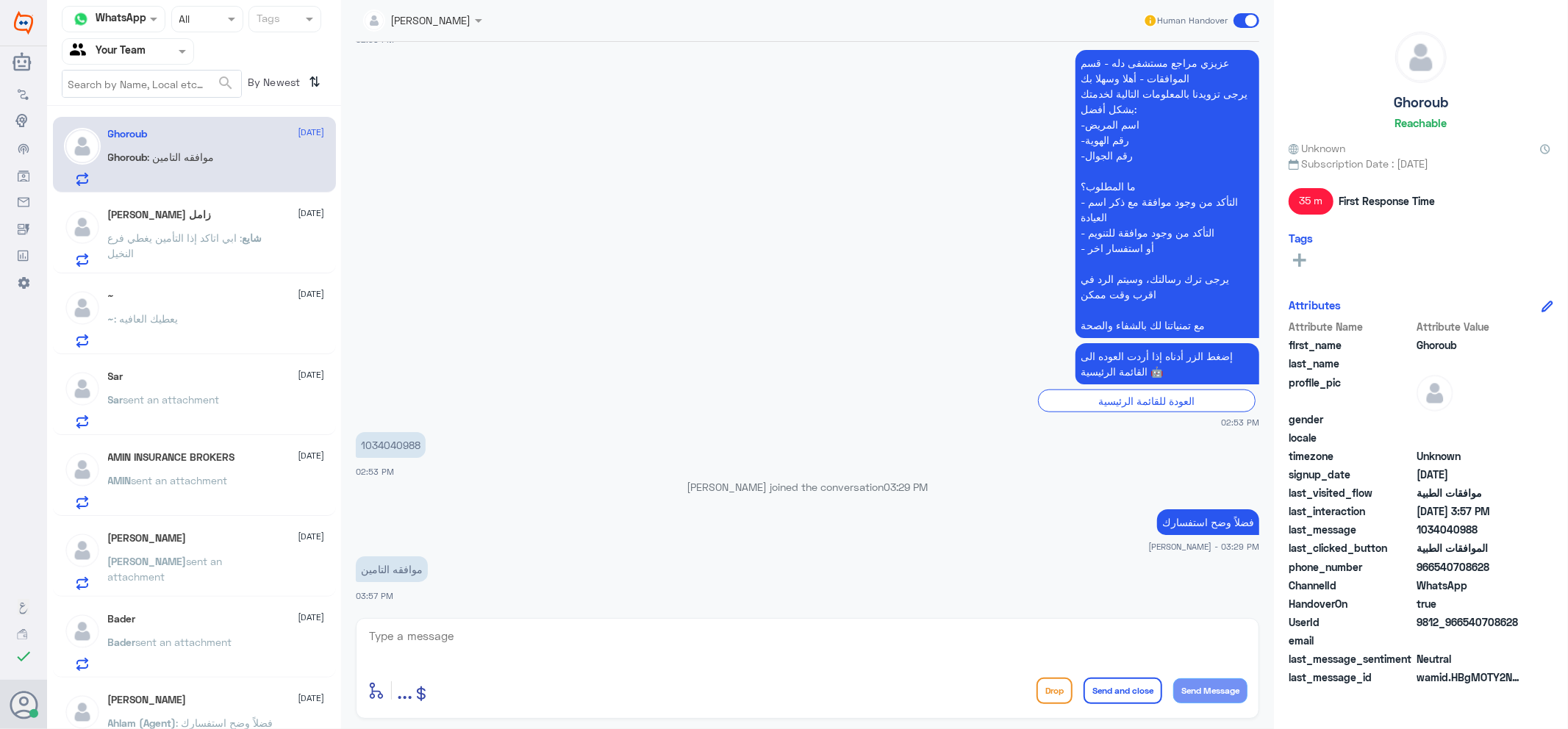
click at [195, 303] on div "~ [DATE] ~ : يعطيك العافيه" at bounding box center [216, 319] width 217 height 58
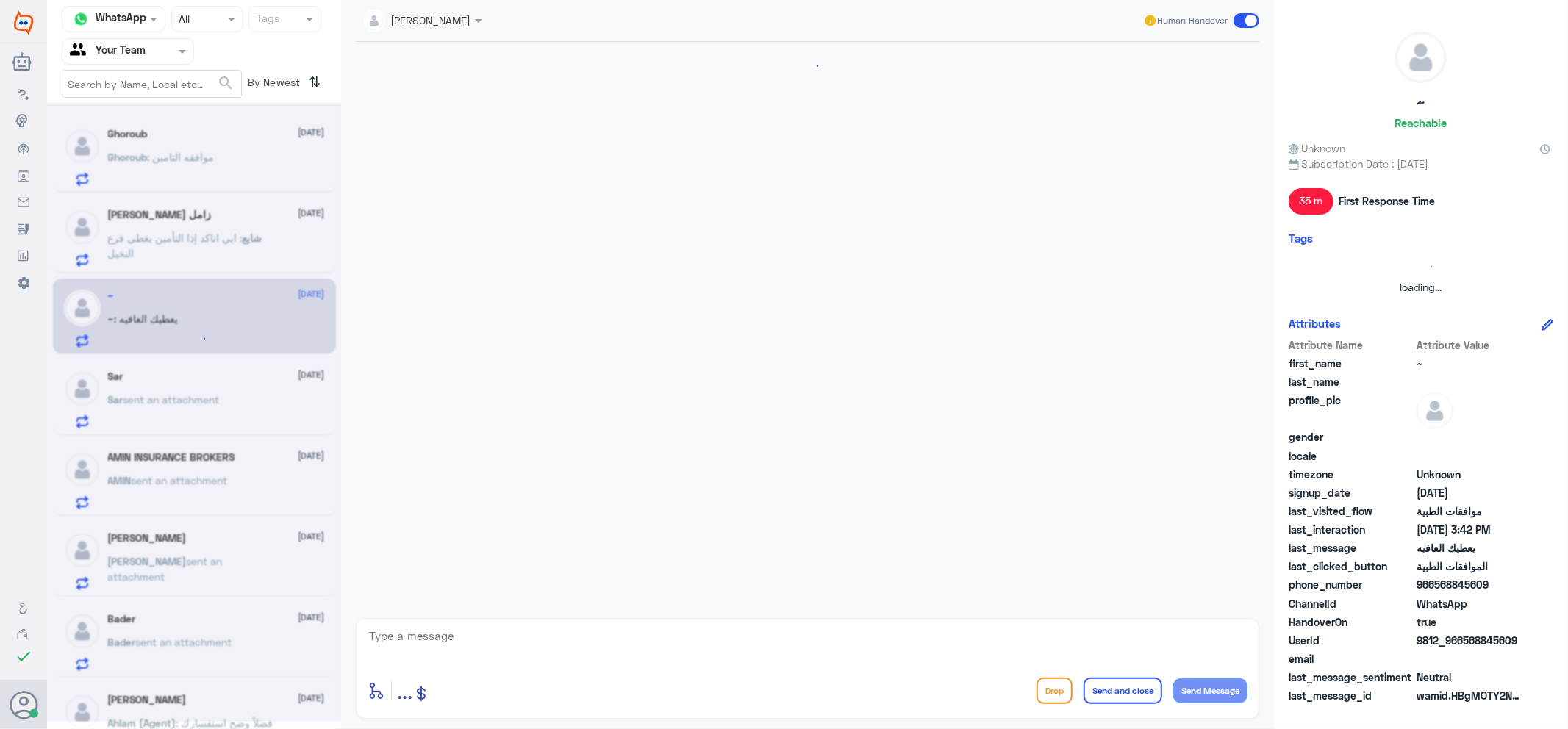
scroll to position [504, 0]
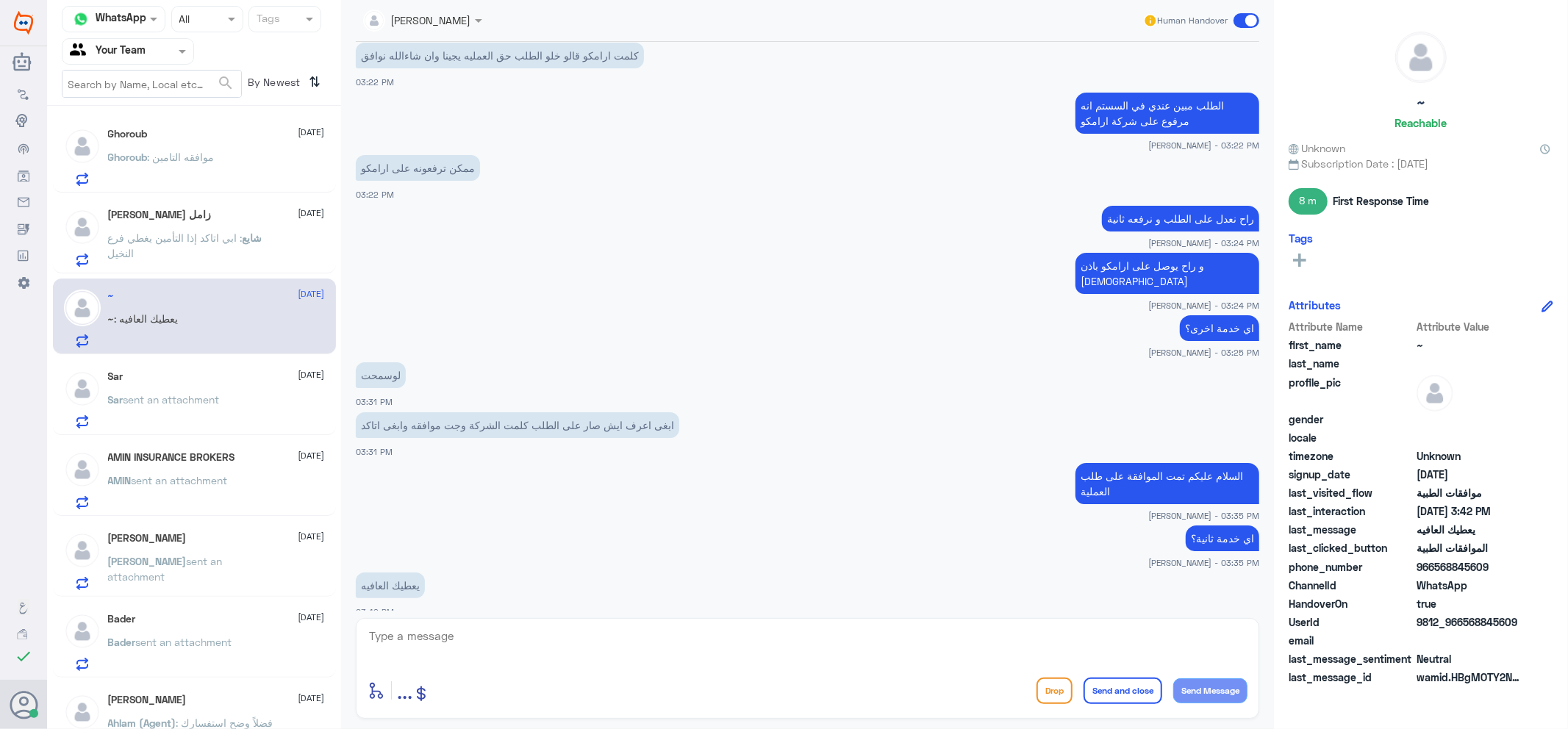
click at [1255, 20] on span at bounding box center [1246, 20] width 25 height 15
click at [0, 0] on input "checkbox" at bounding box center [0, 0] width 0 height 0
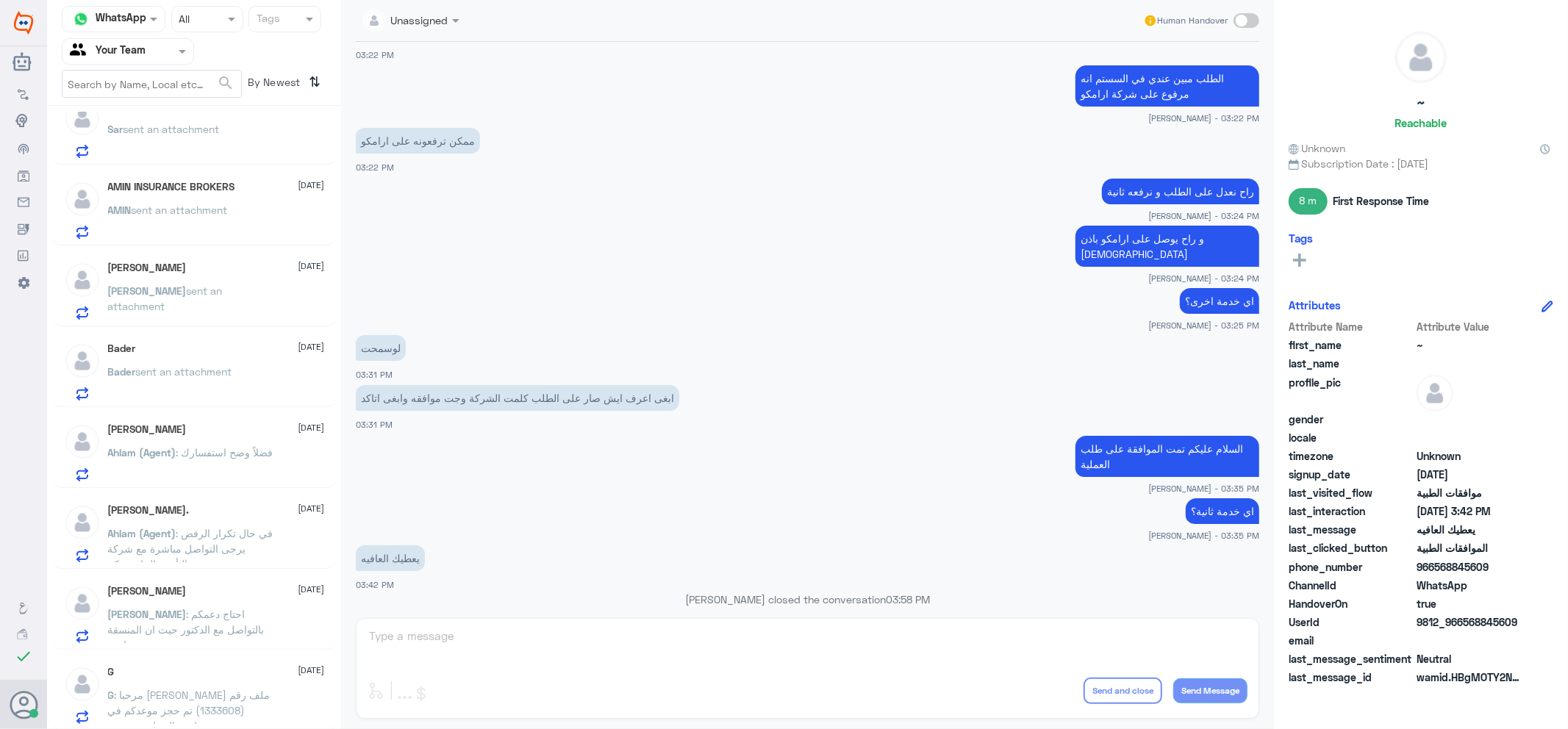
scroll to position [269, 0]
click at [134, 54] on input "text" at bounding box center [110, 51] width 81 height 17
click at [145, 115] on div "Your Inbox" at bounding box center [128, 132] width 133 height 34
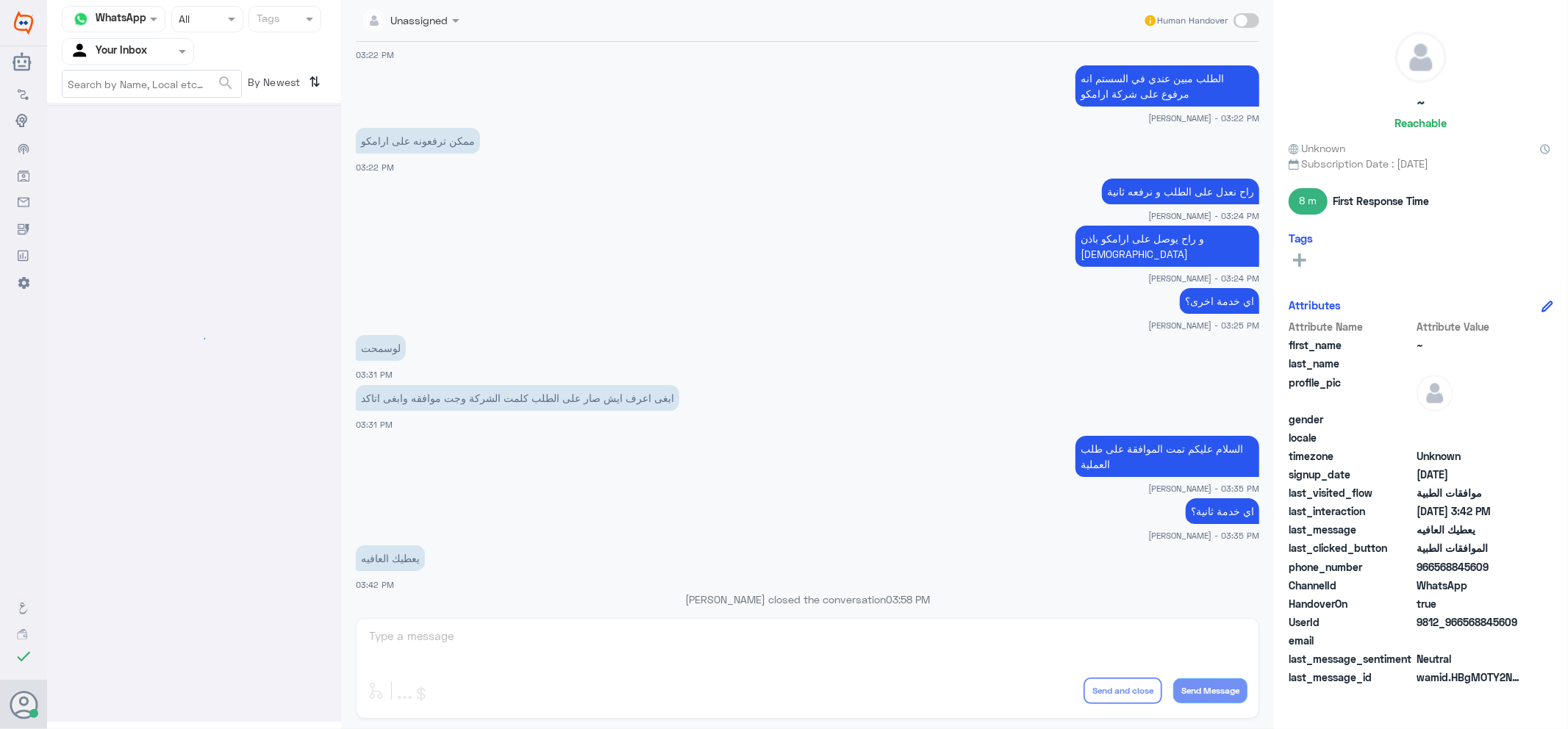
scroll to position [0, 0]
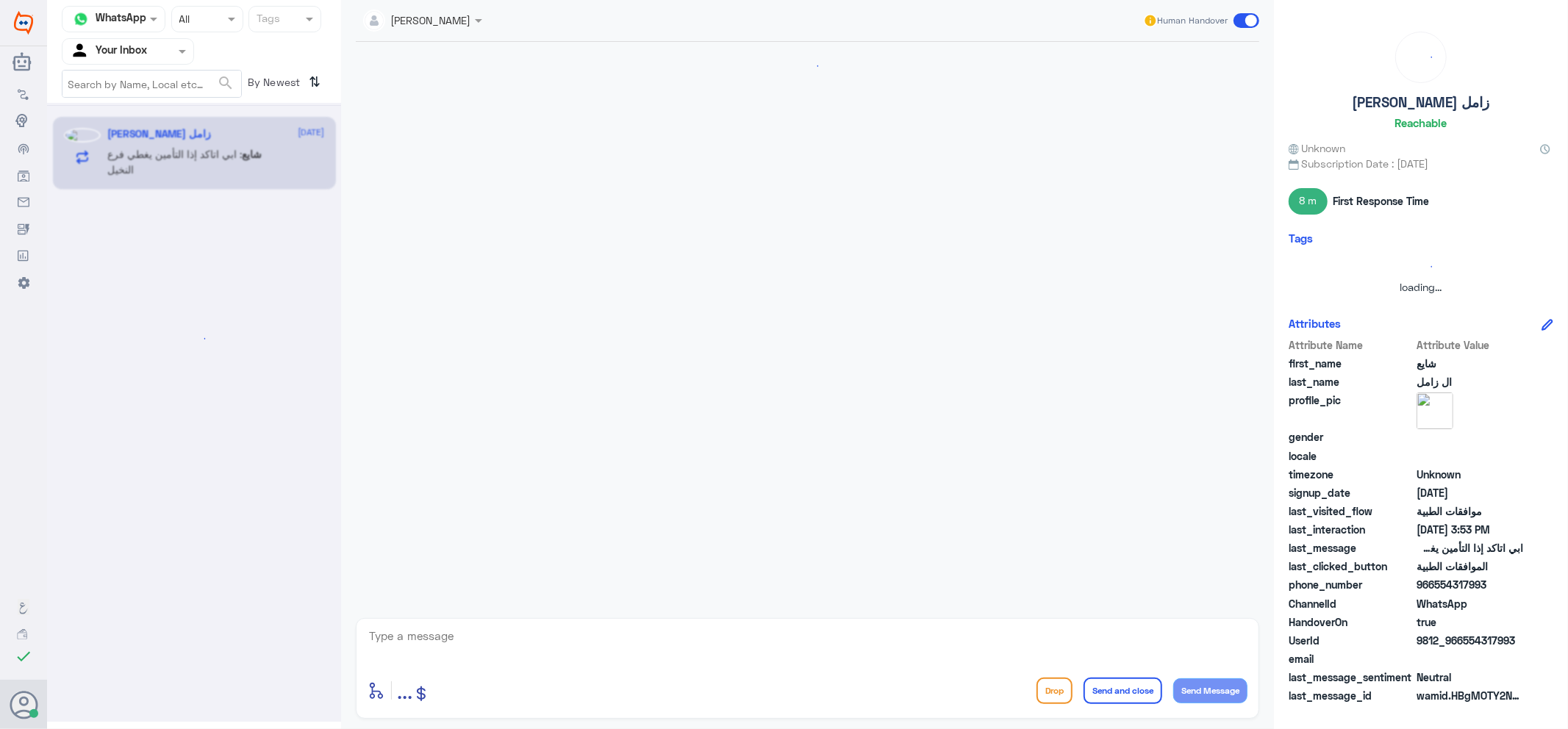
click at [138, 50] on input "text" at bounding box center [110, 51] width 81 height 17
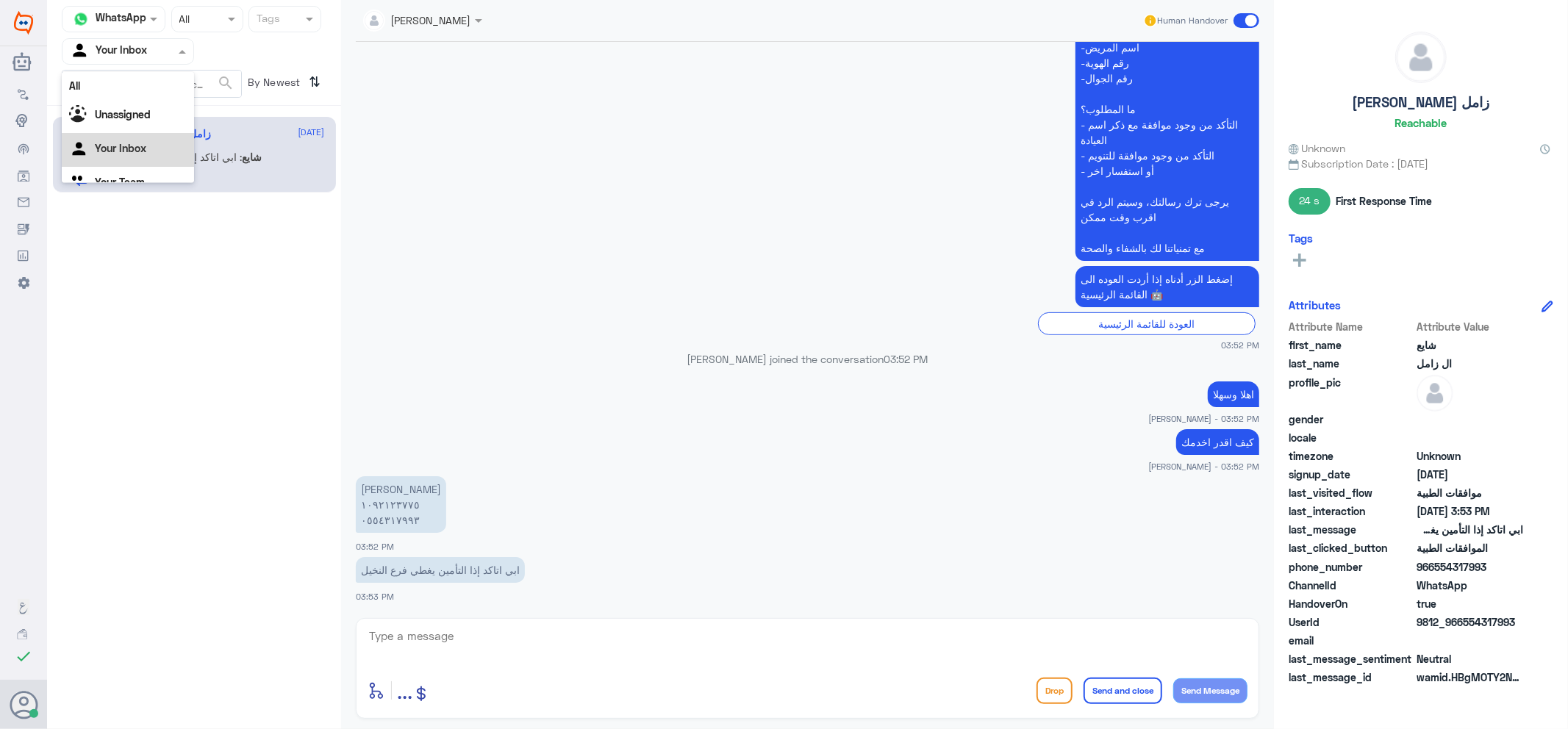
scroll to position [19, 0]
click at [145, 159] on div "Your Team" at bounding box center [128, 165] width 133 height 34
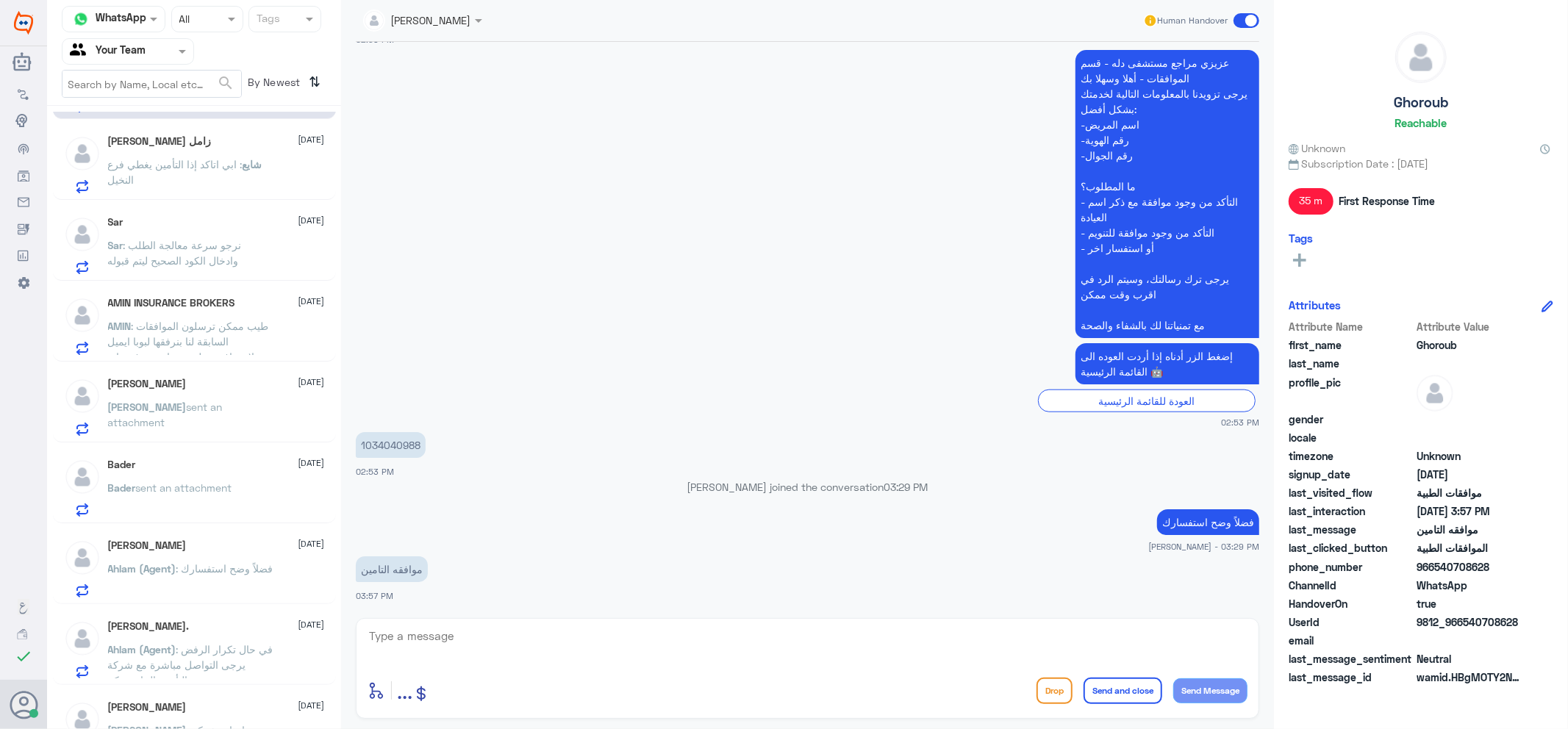
scroll to position [0, 0]
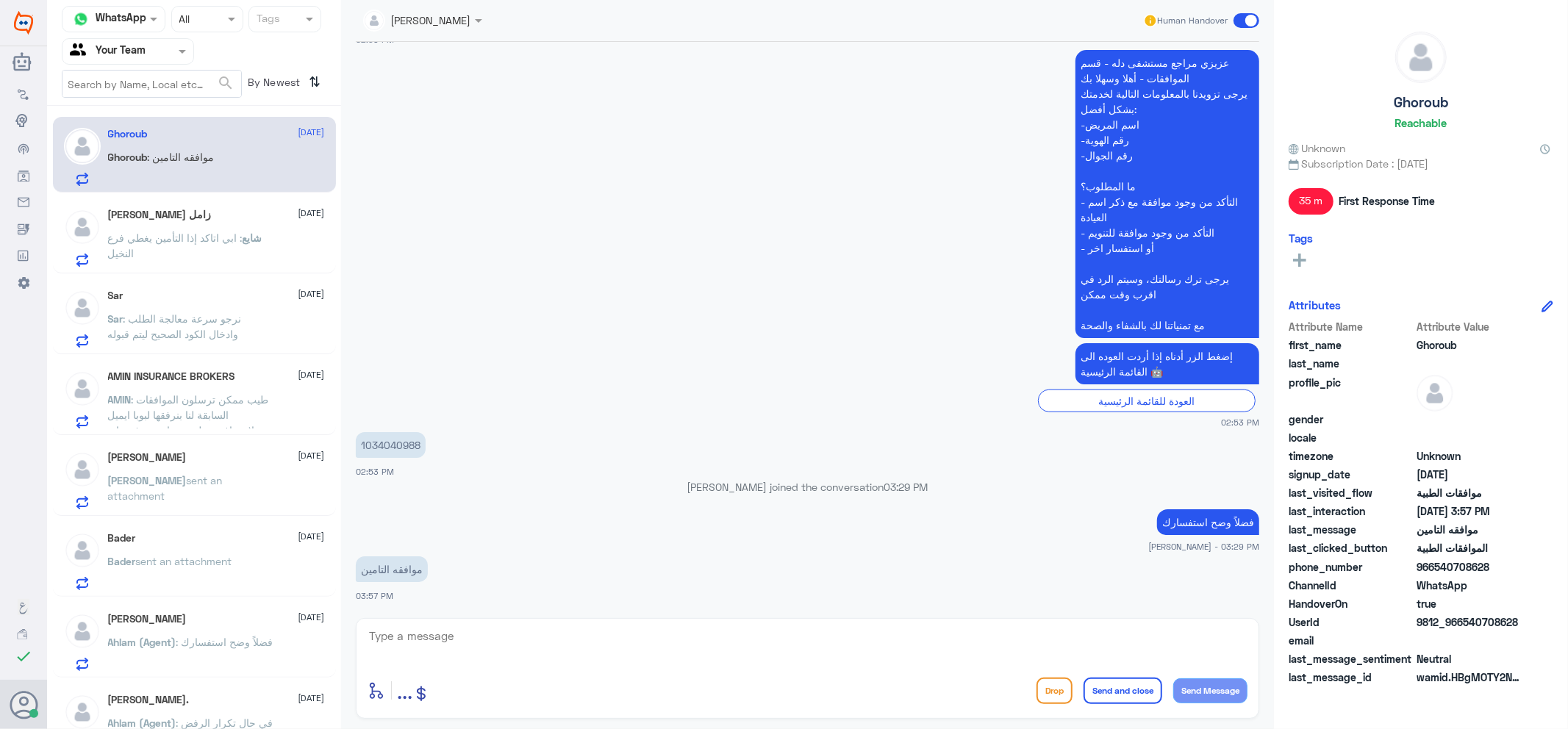
click at [128, 232] on span ": ابي اتاكد إذا التأمين يغطي فرع النخيل" at bounding box center [175, 246] width 134 height 28
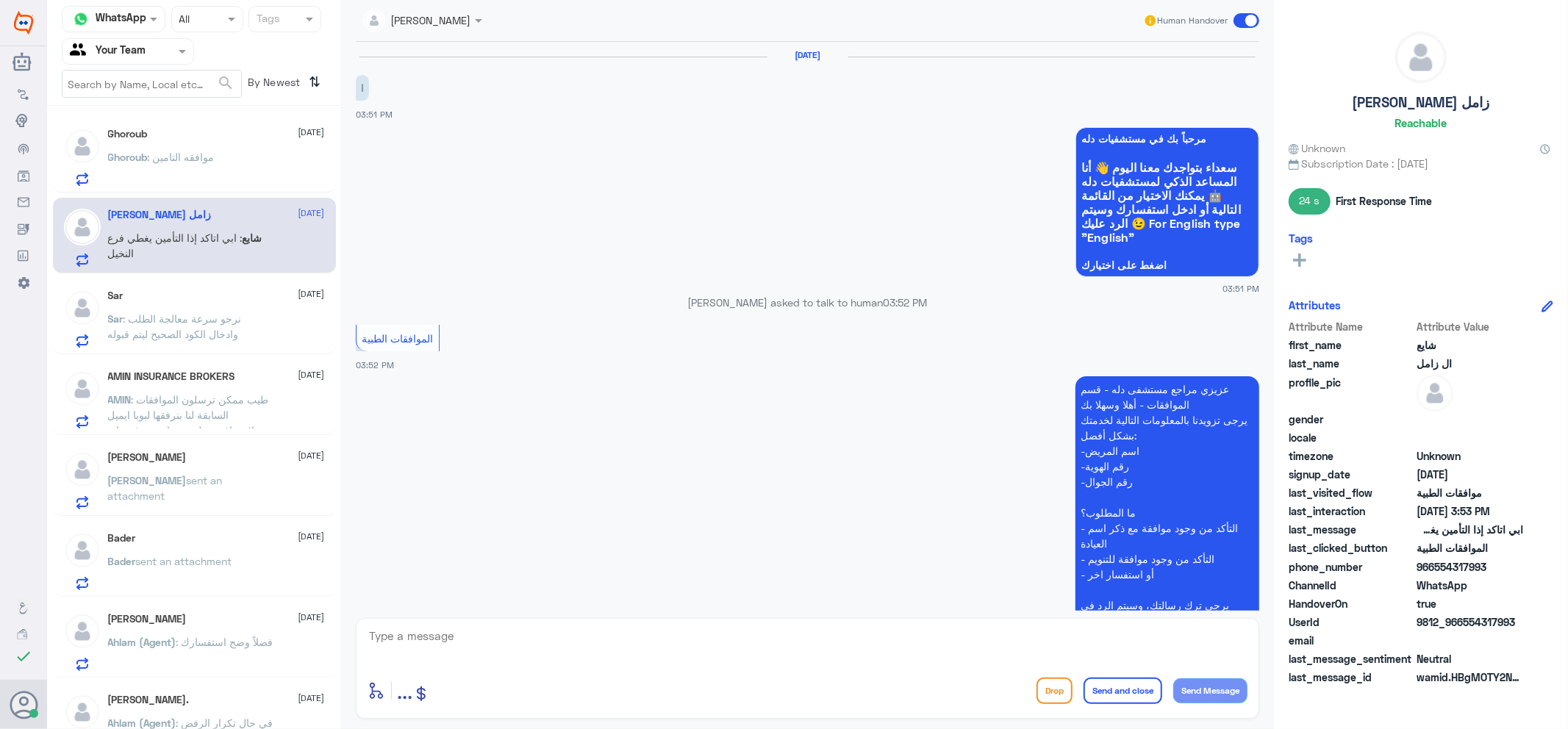
scroll to position [404, 0]
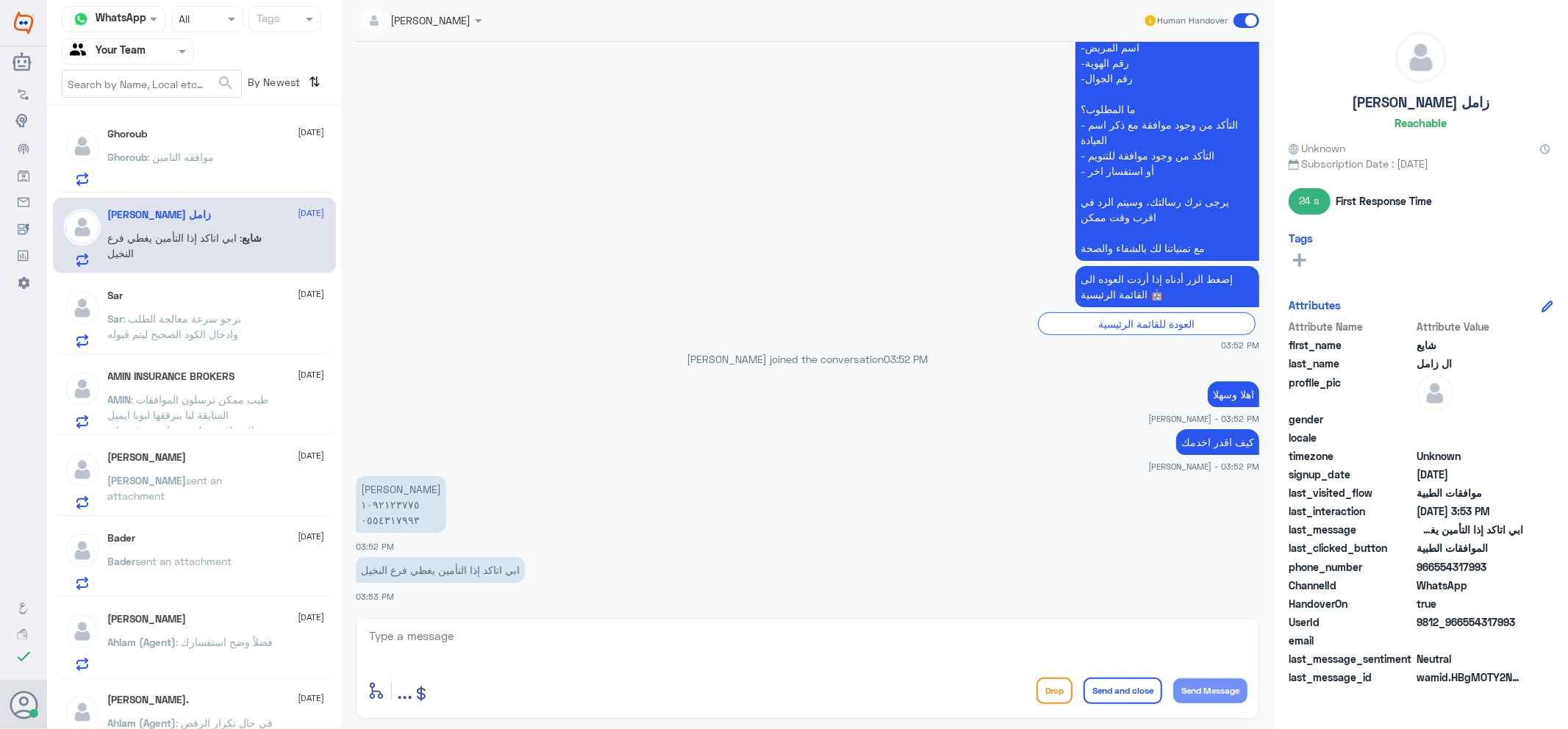
click at [181, 283] on div "Sar [DATE] Sar : نرجو سرعة معالجة الطلب وادخال الكود الصحيح ليتم قبوله" at bounding box center [194, 317] width 283 height 76
click at [163, 321] on span ": نرجو سرعة معالجة الطلب وادخال الكود الصحيح ليتم قبوله" at bounding box center [174, 326] width 134 height 28
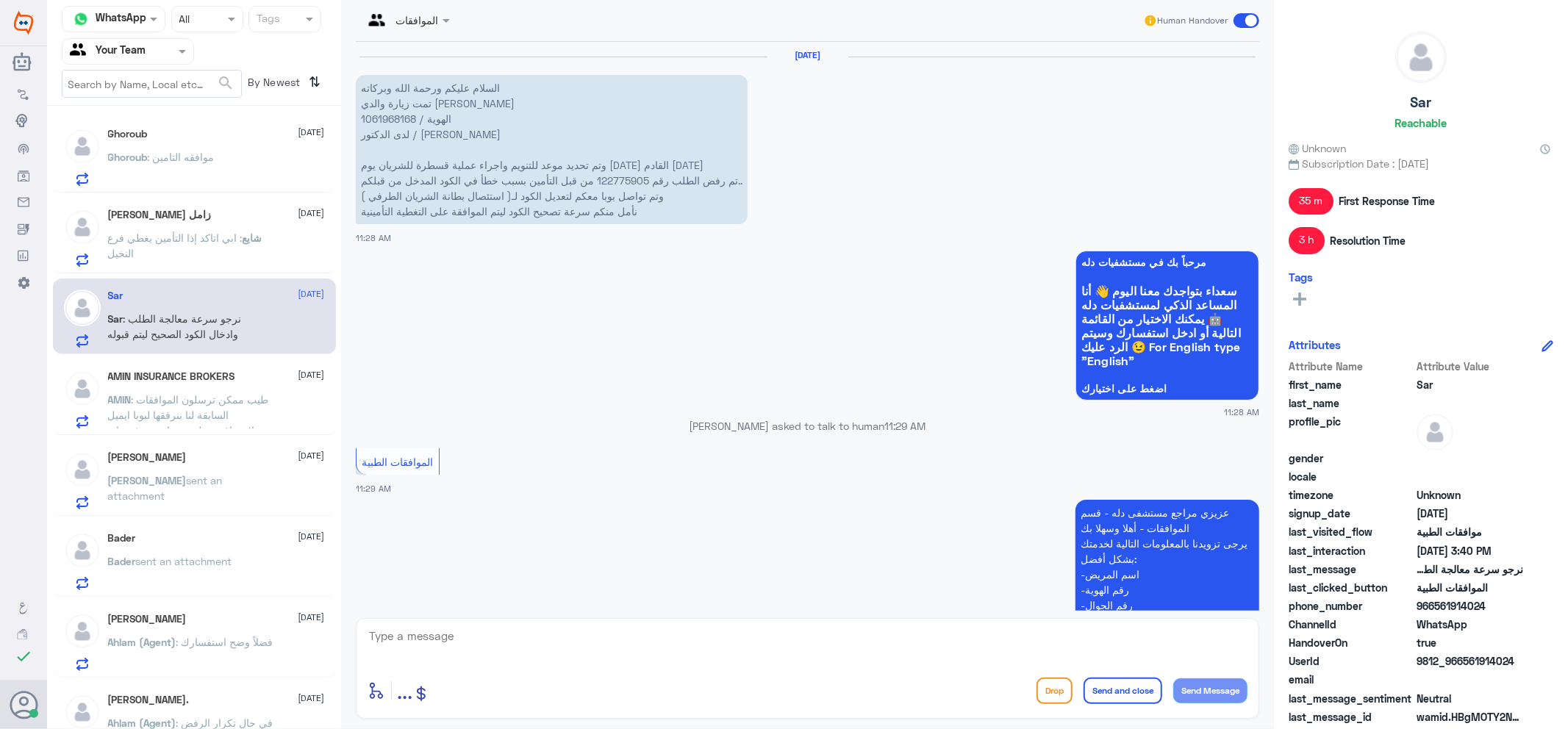
scroll to position [1802, 0]
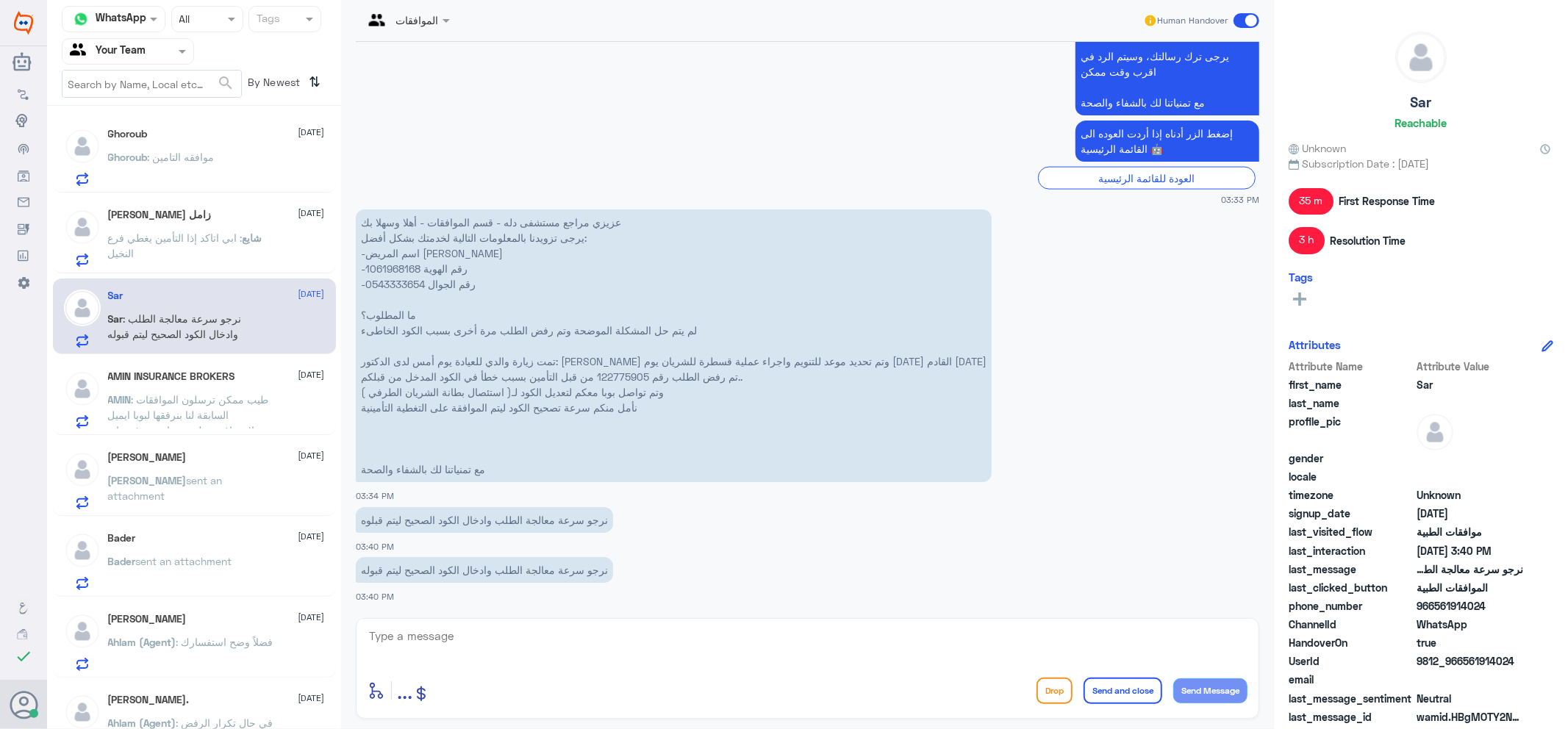
click at [210, 441] on div "[PERSON_NAME] [DATE] [PERSON_NAME] sent an attachment" at bounding box center [194, 479] width 283 height 76
click at [236, 410] on p "AMIN : طيب ممكن ترسلون الموافقات السابقة لنا بنرفقها لبوبا ايميل لان مافتحت لهم…" at bounding box center [191, 410] width 166 height 37
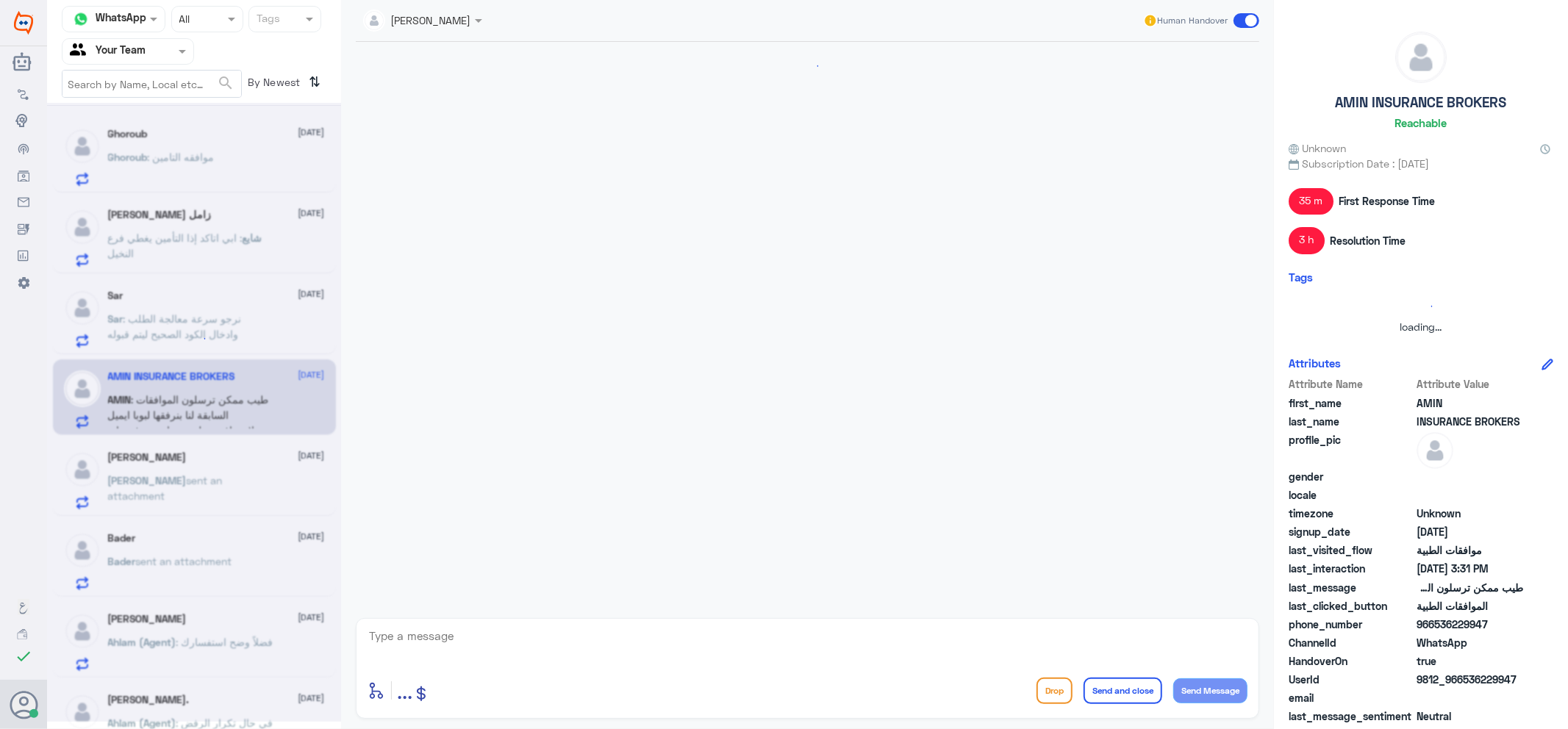
scroll to position [1034, 0]
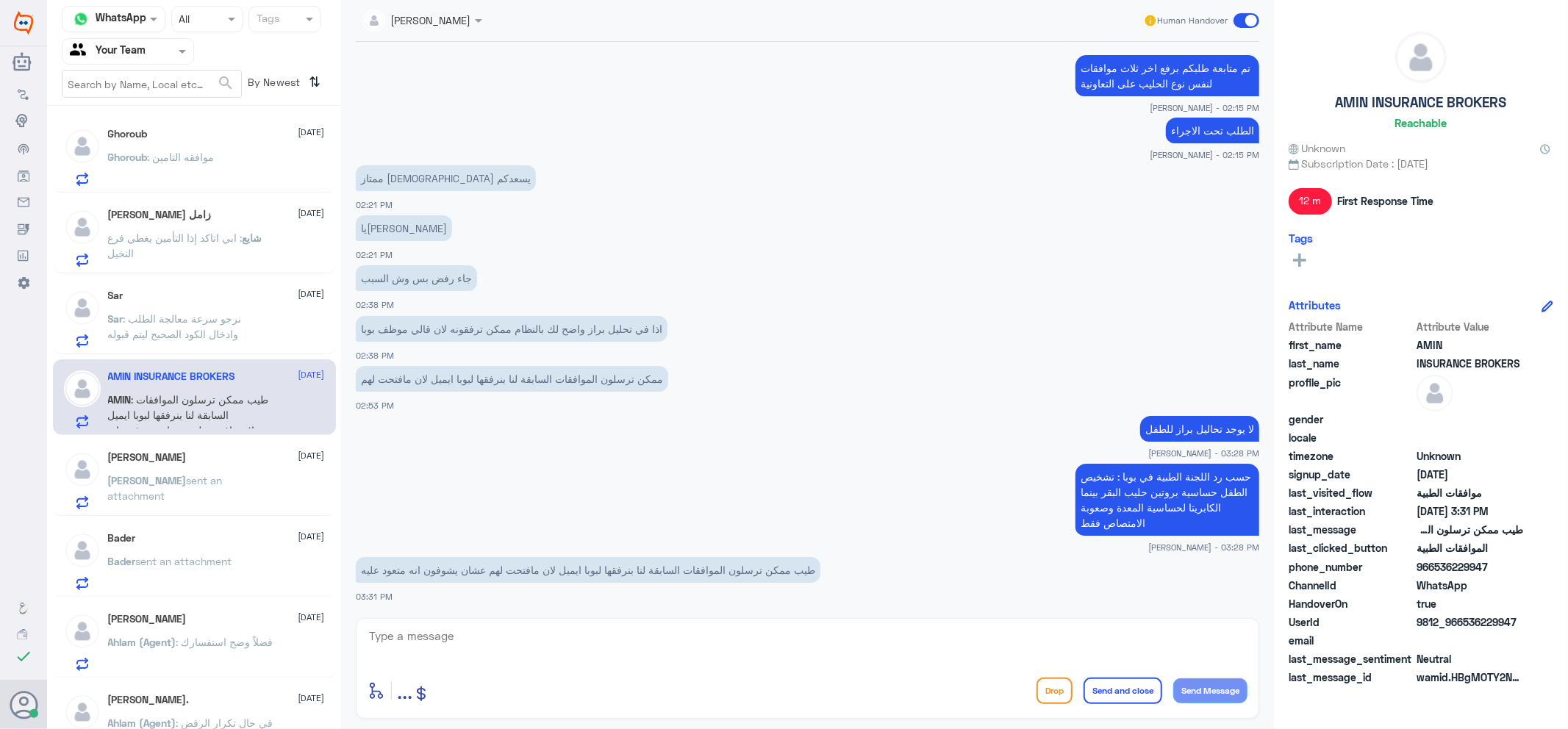
click at [268, 505] on div "[PERSON_NAME] sent an attachment" at bounding box center [216, 493] width 217 height 33
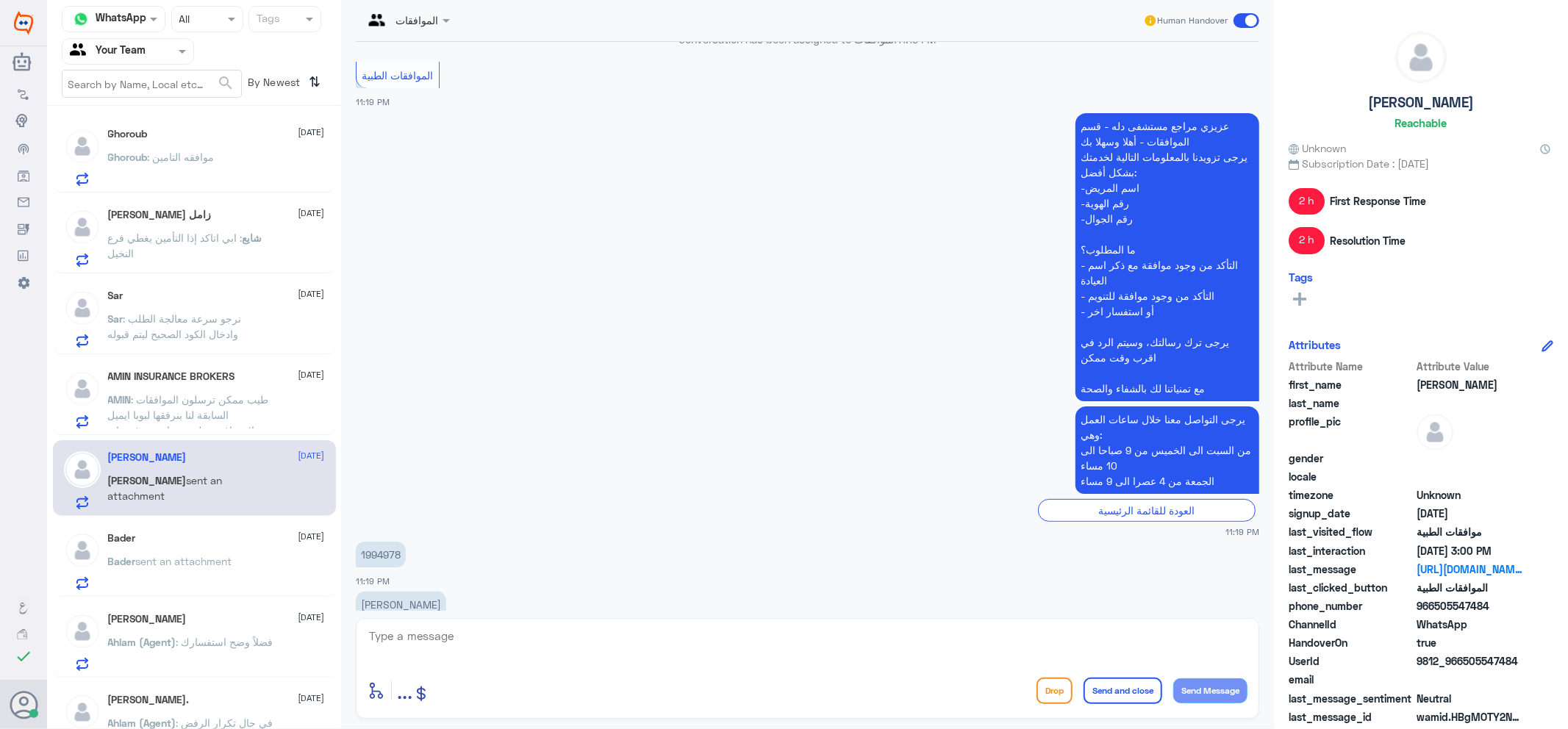
click at [200, 578] on p "Bader sent an attachment" at bounding box center [170, 572] width 124 height 37
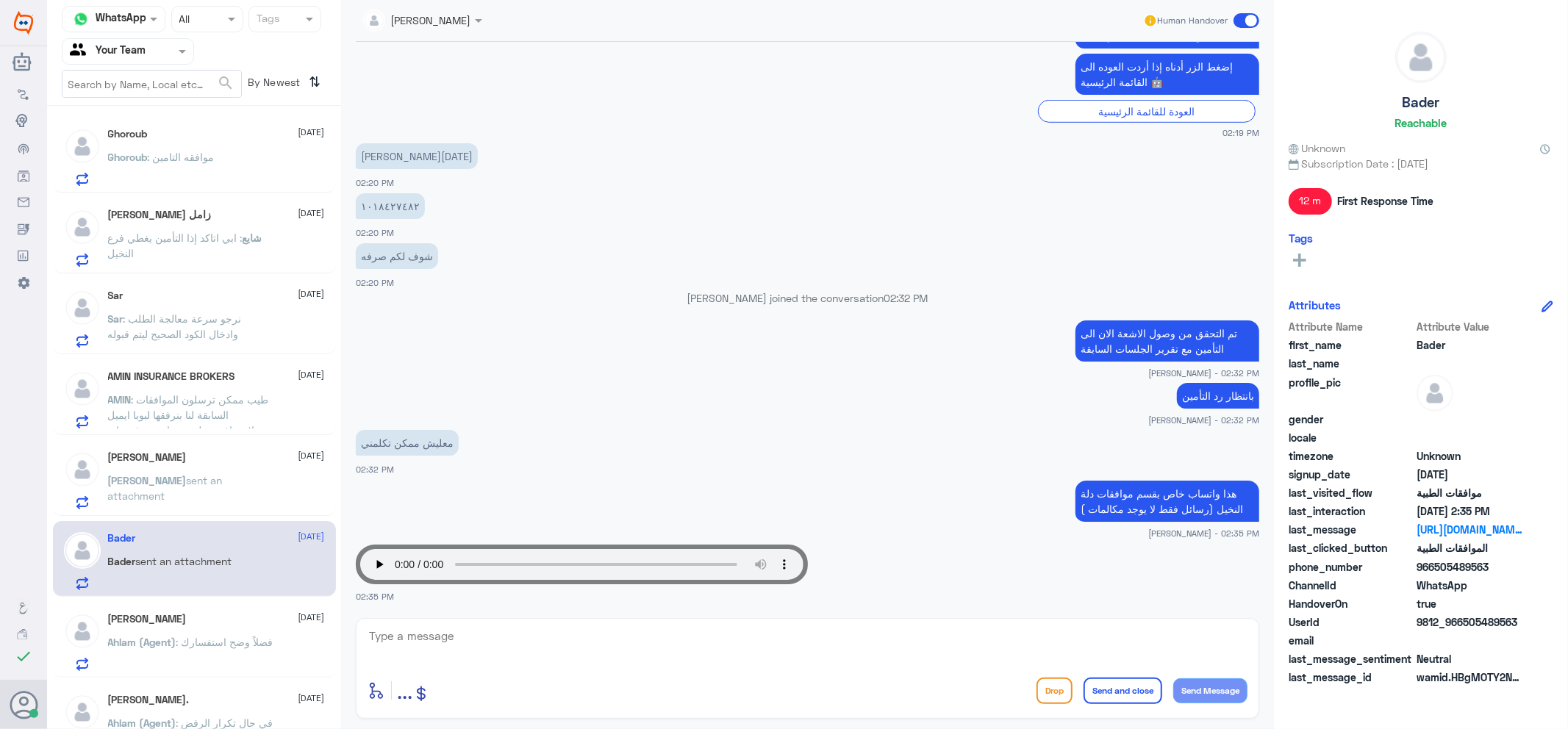
click at [199, 451] on div "Ali [DATE]" at bounding box center [216, 457] width 217 height 13
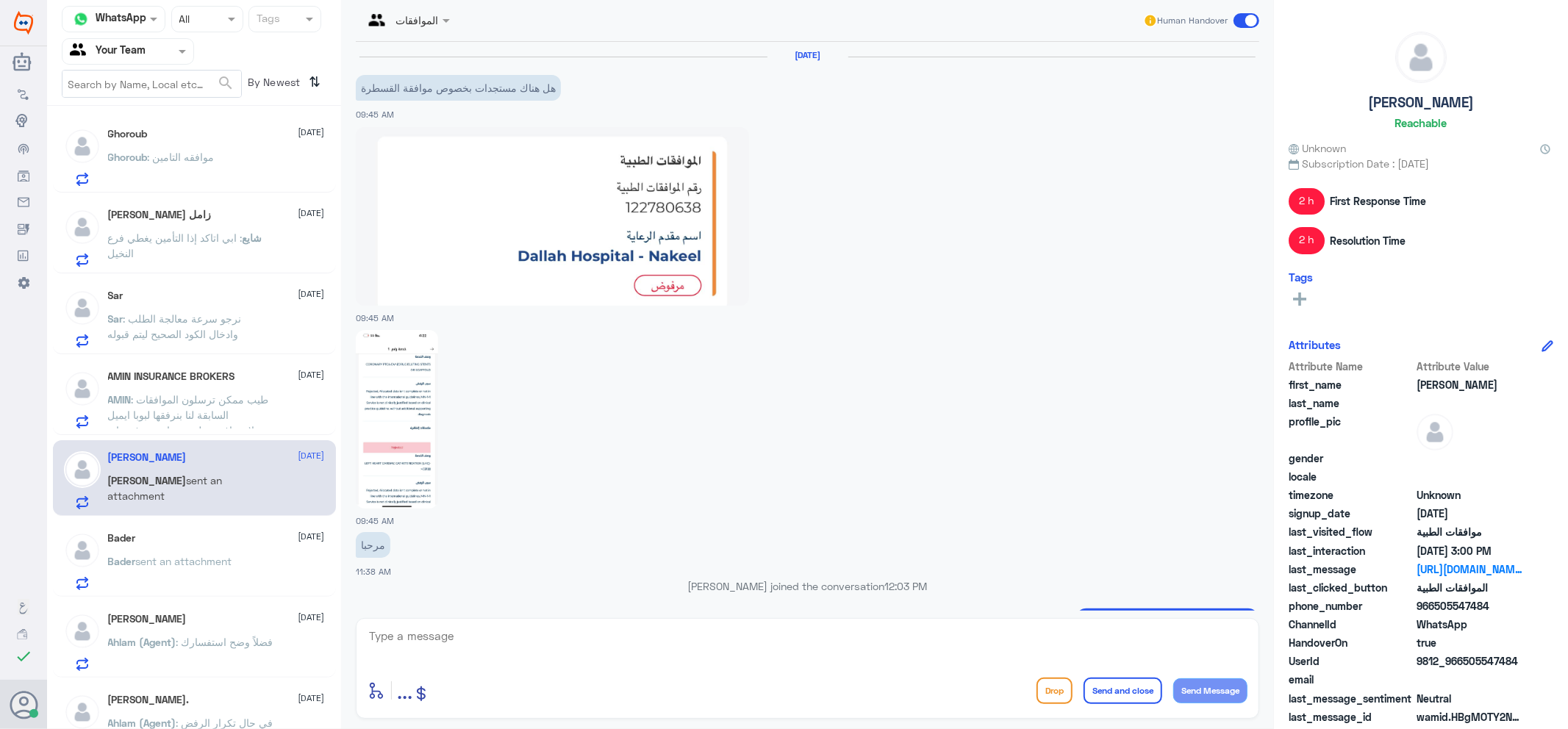
scroll to position [1448, 0]
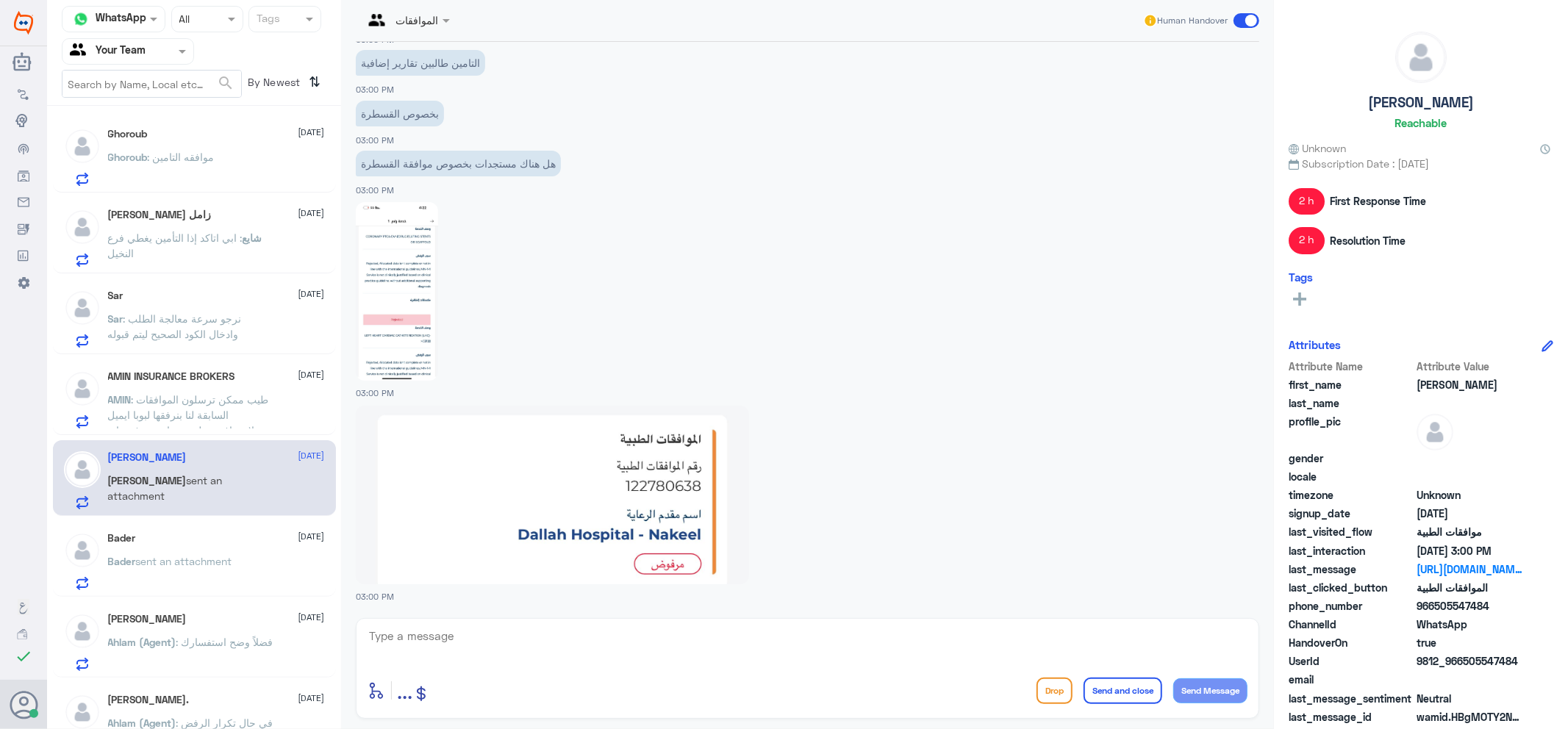
click at [207, 394] on span ": طيب ممكن ترسلون الموافقات السابقة لنا بنرفقها لبوبا ايميل لان مافتحت لهم عشان…" at bounding box center [188, 423] width 161 height 58
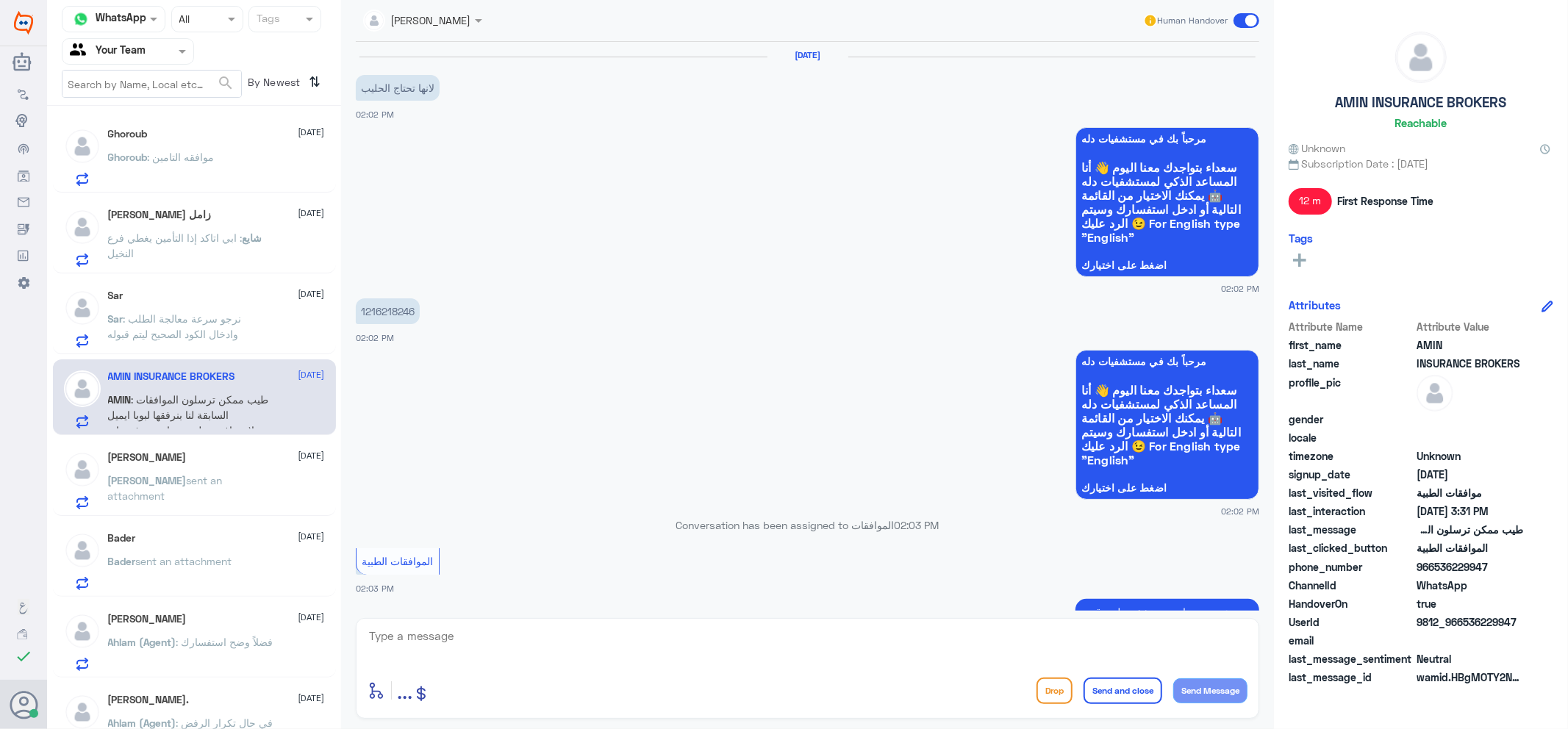
scroll to position [1034, 0]
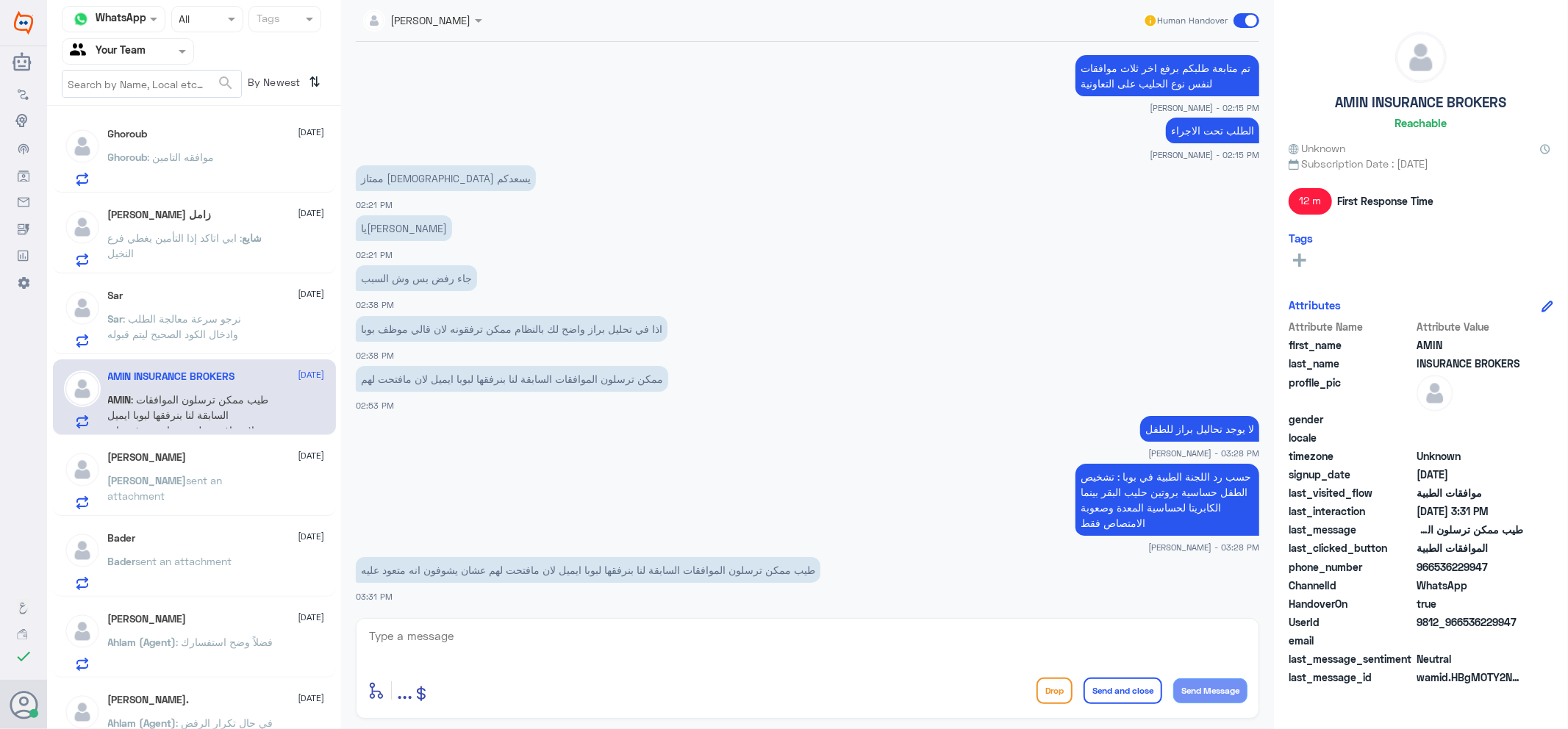
click at [268, 628] on div "[PERSON_NAME] [DATE] Ahlam (Agent) : فضلاً وضح استفسارك" at bounding box center [216, 642] width 217 height 58
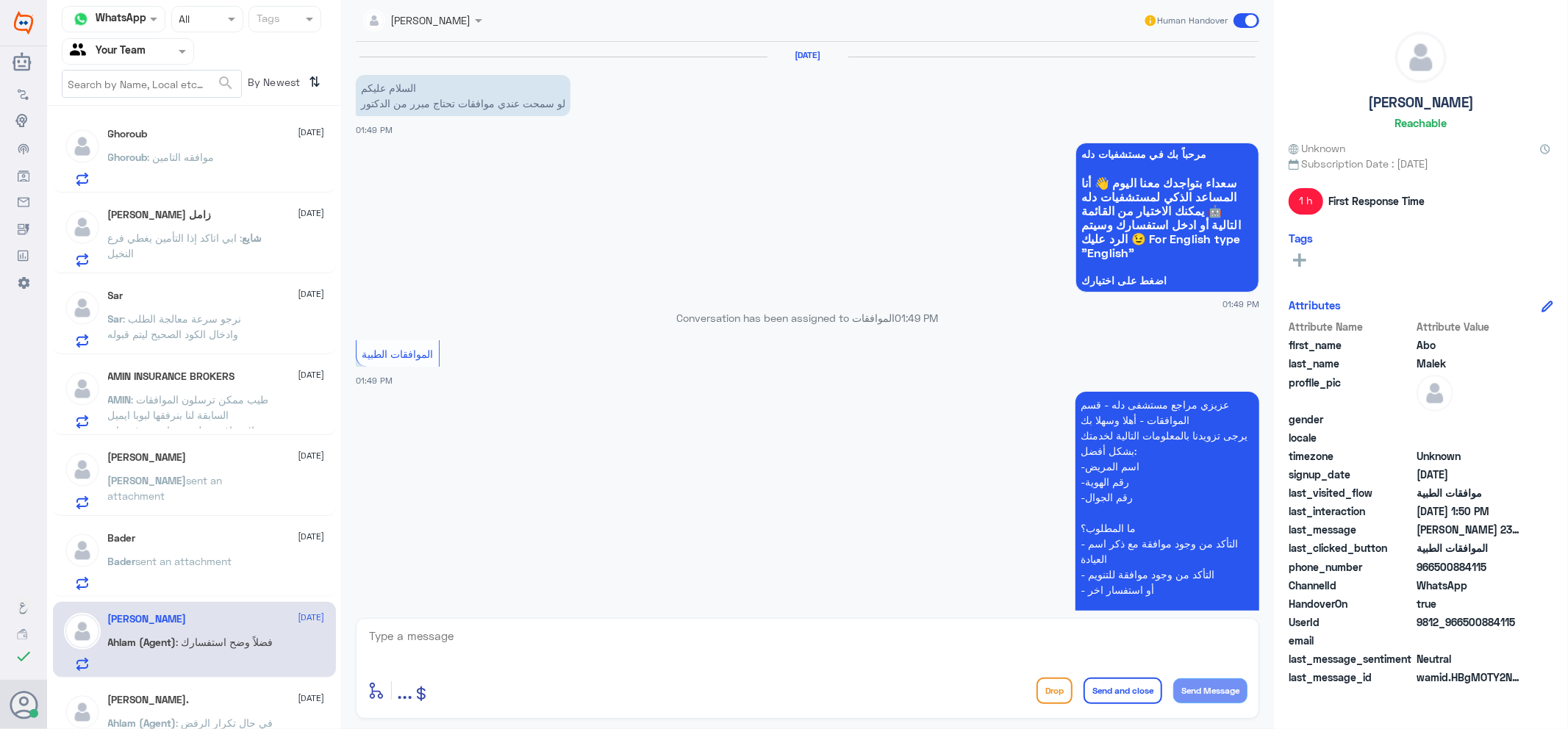
scroll to position [322, 0]
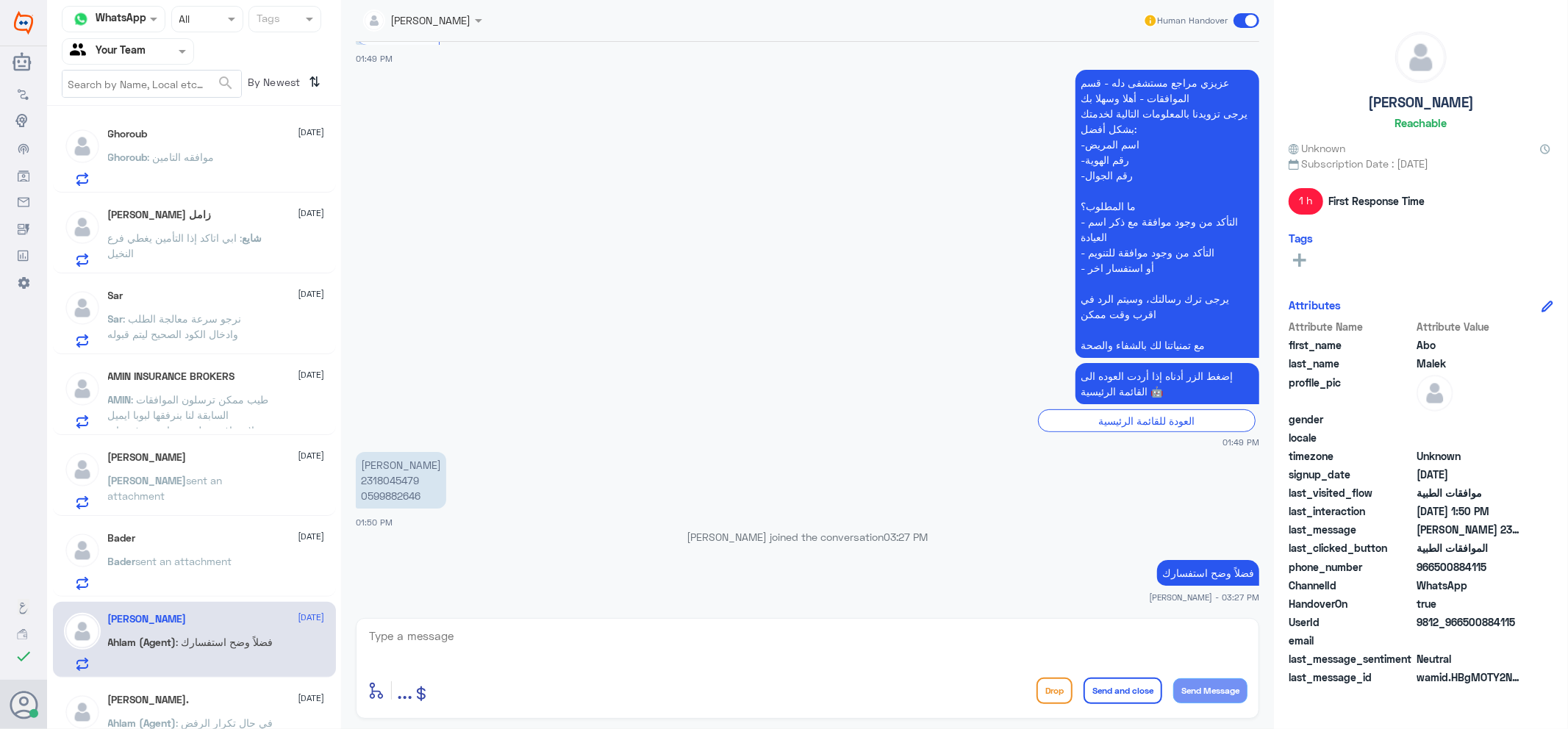
click at [253, 567] on div "Bader sent an attachment" at bounding box center [216, 574] width 217 height 33
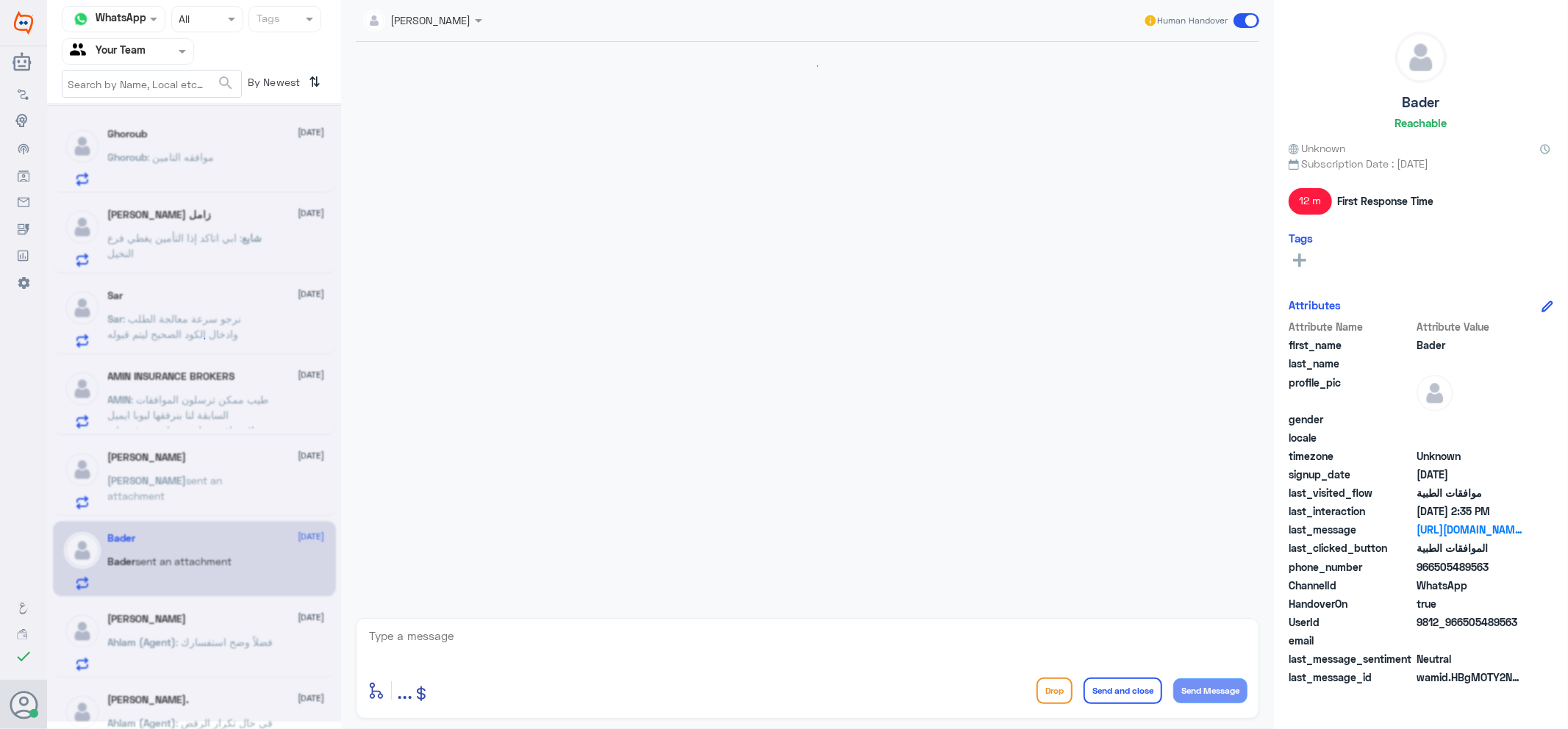
scroll to position [872, 0]
